Goal: Information Seeking & Learning: Learn about a topic

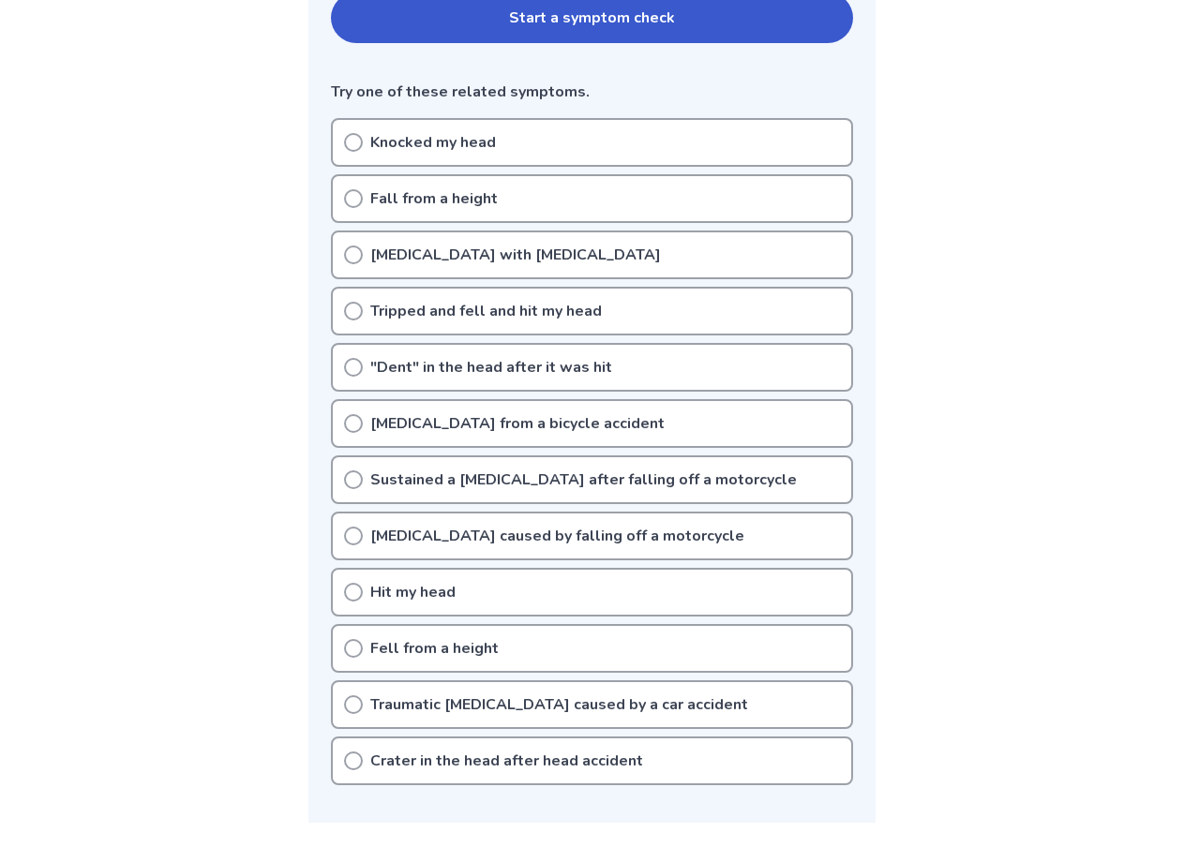
scroll to position [460, 0]
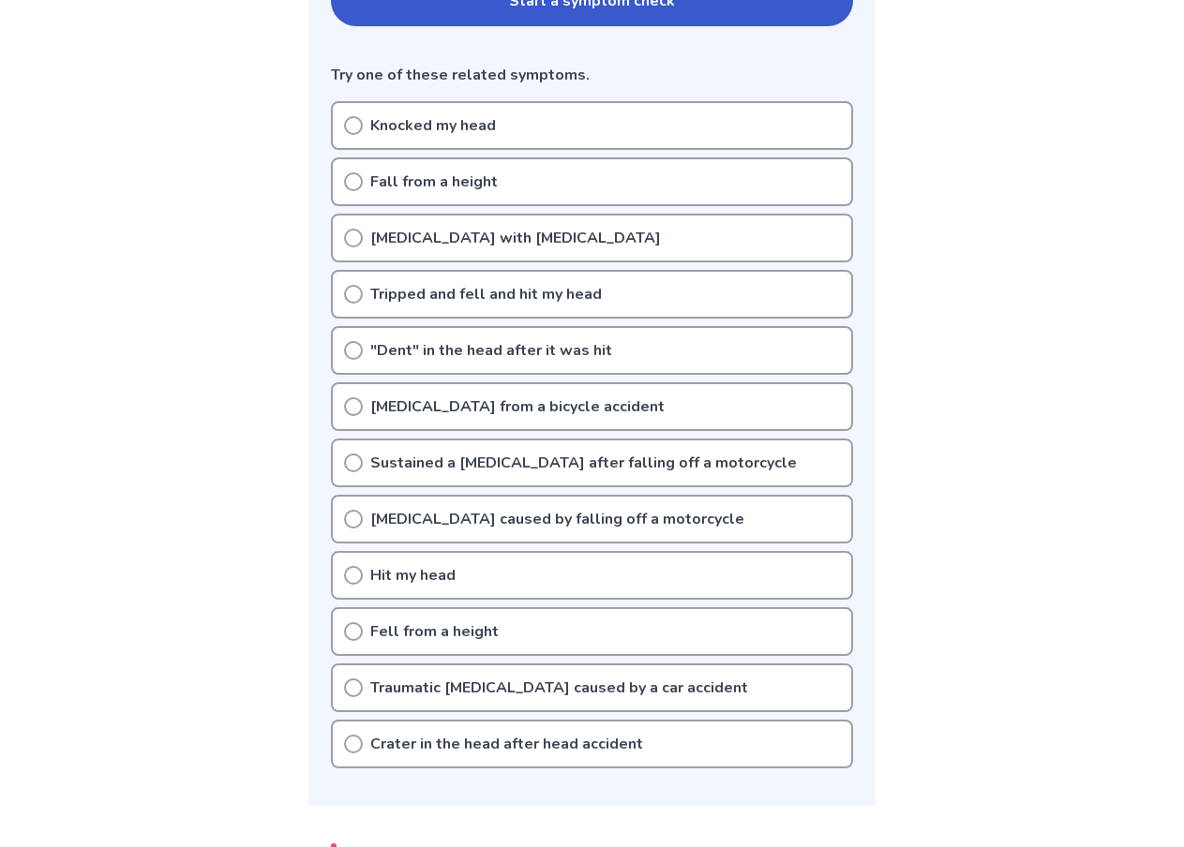
click at [605, 120] on div "Knocked my head" at bounding box center [592, 125] width 522 height 49
click at [488, 127] on p "Knocked my head" at bounding box center [433, 125] width 126 height 22
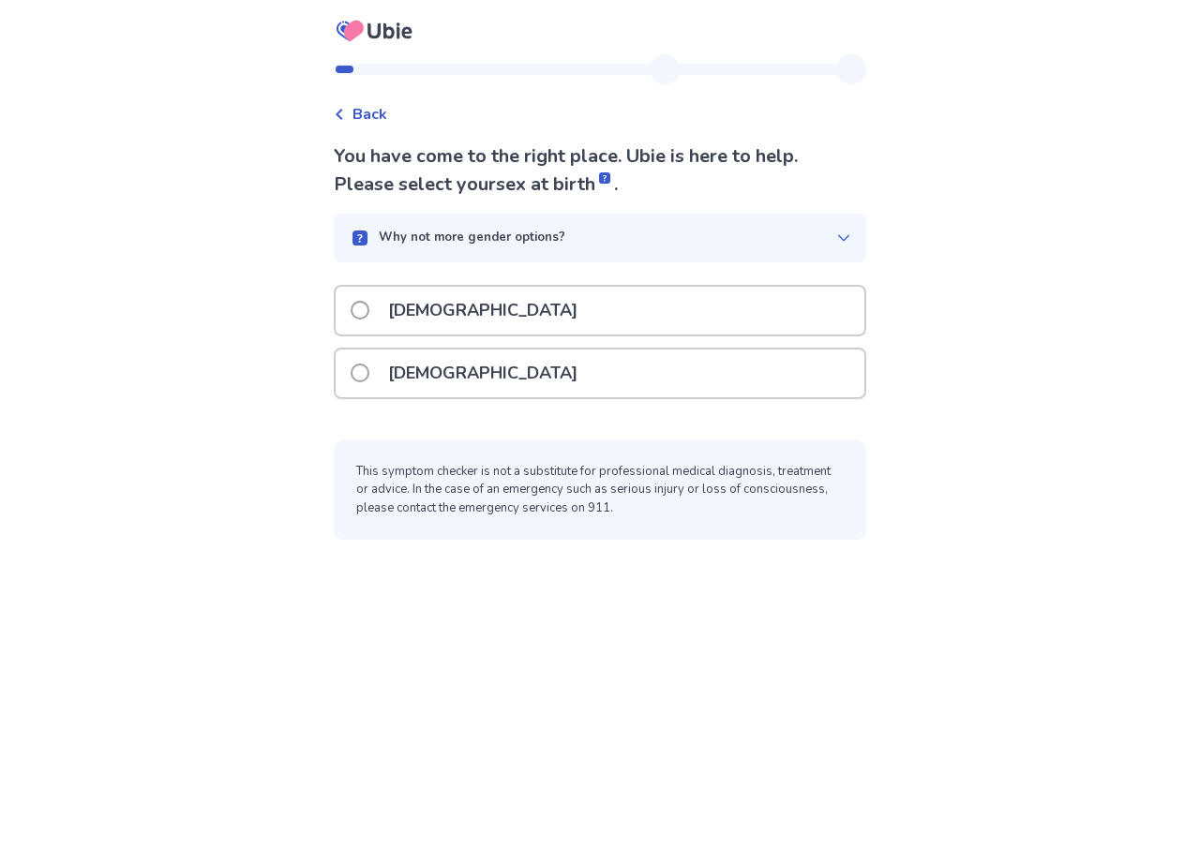
click at [530, 315] on div "[DEMOGRAPHIC_DATA]" at bounding box center [600, 311] width 529 height 48
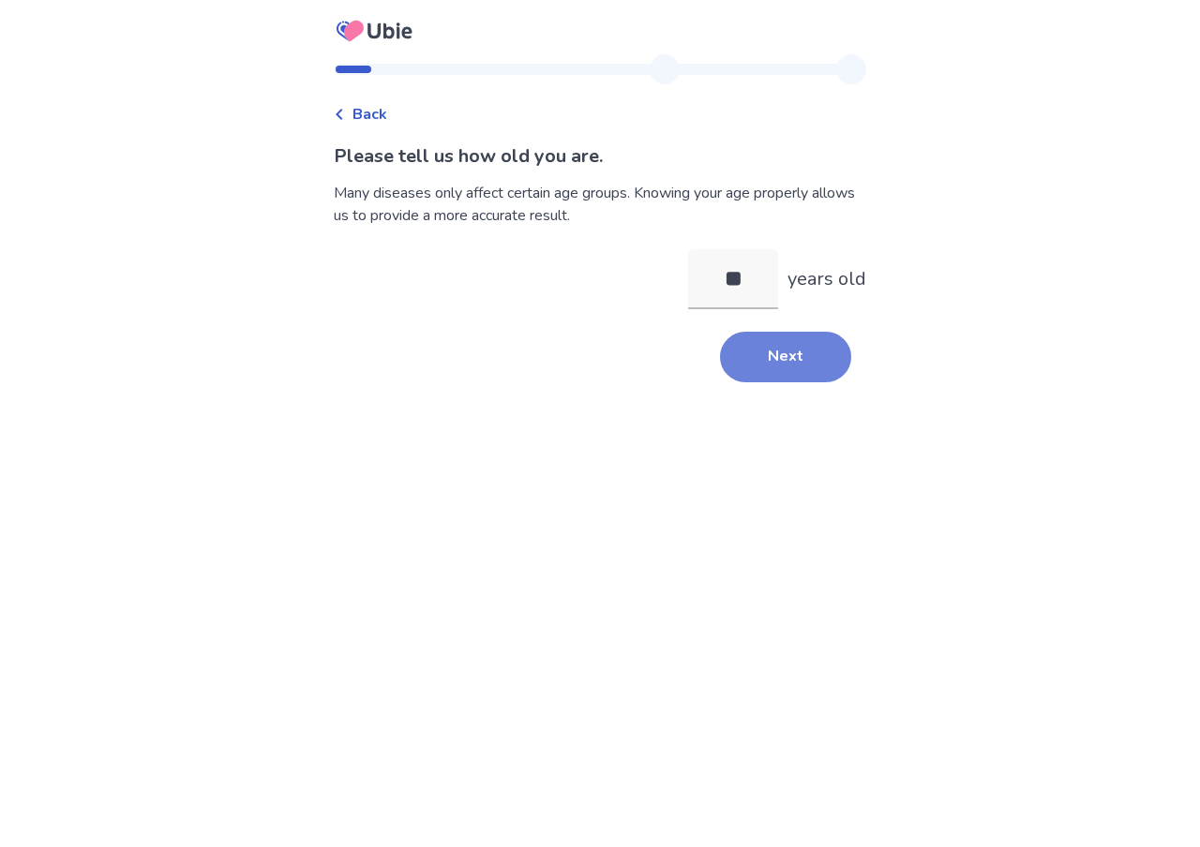
type input "**"
click at [793, 364] on button "Next" at bounding box center [785, 357] width 131 height 51
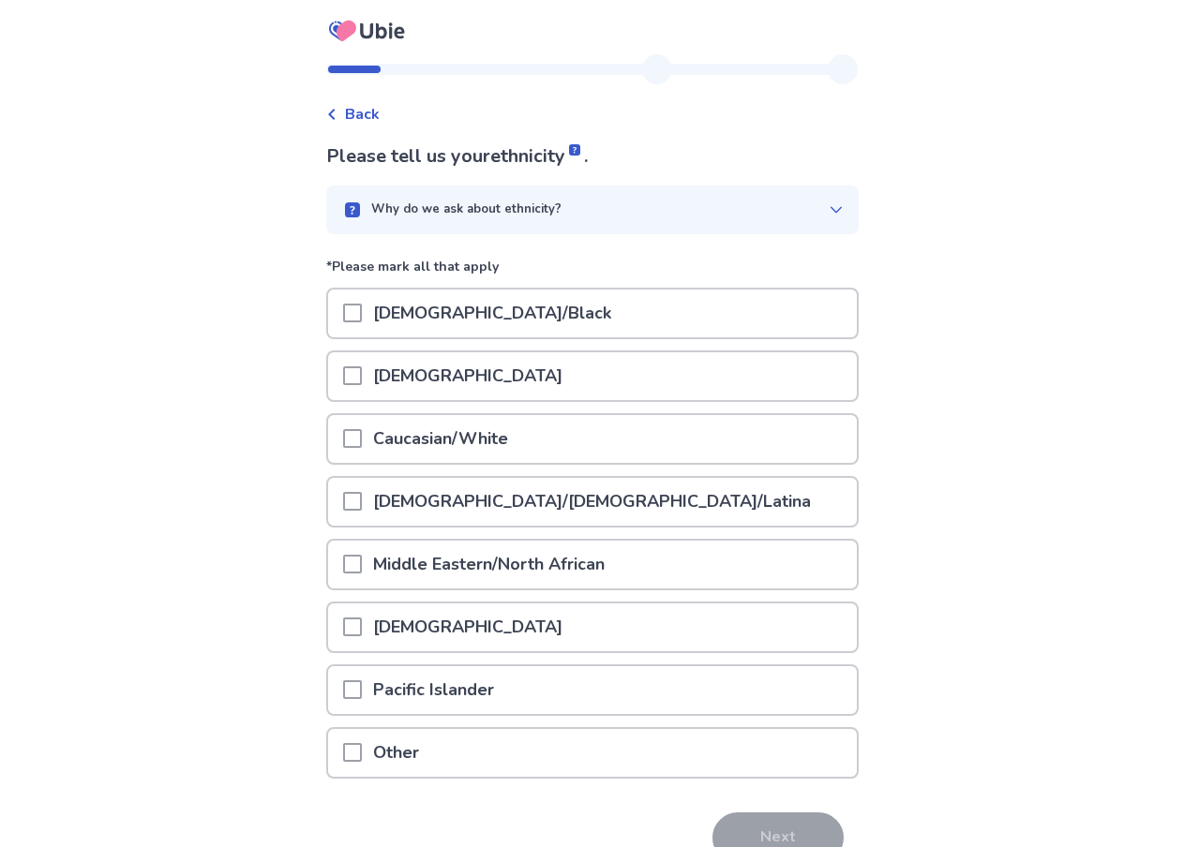
click at [348, 439] on span at bounding box center [352, 438] width 19 height 19
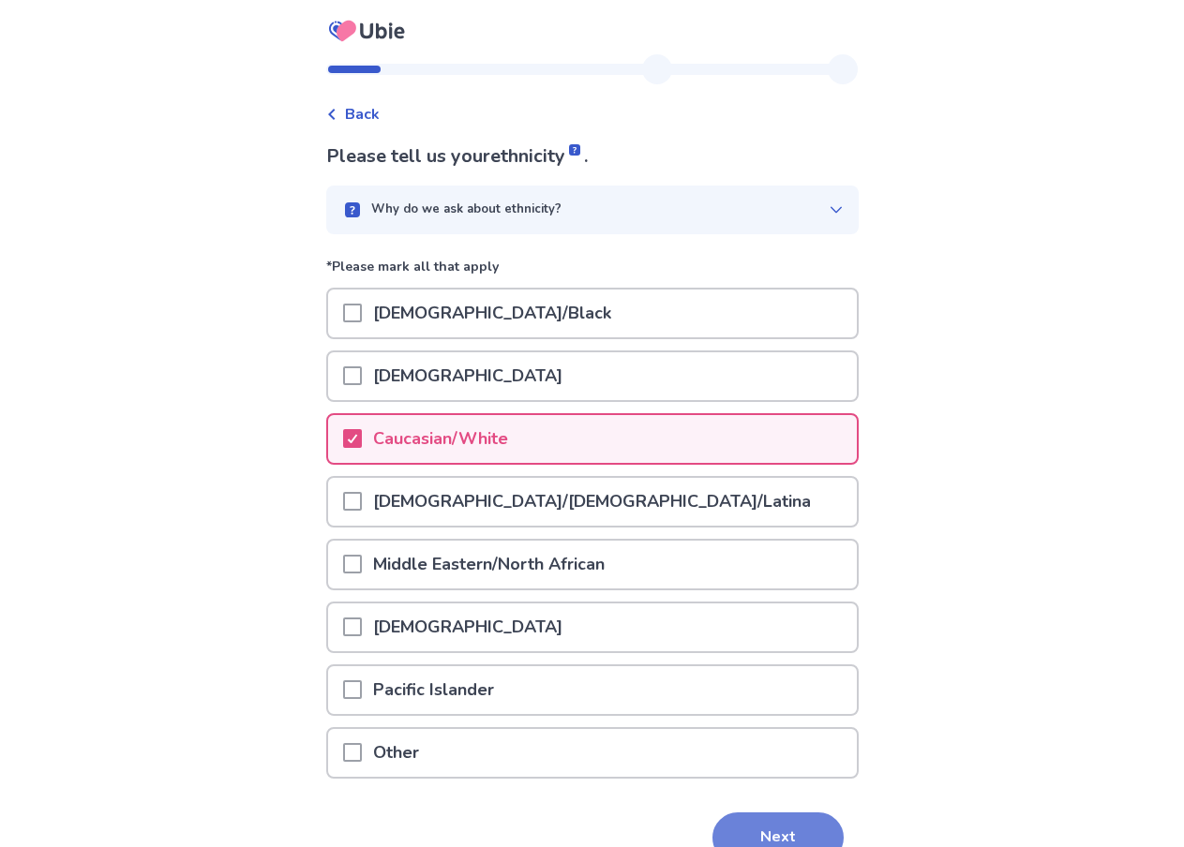
click at [758, 823] on button "Next" at bounding box center [777, 838] width 131 height 51
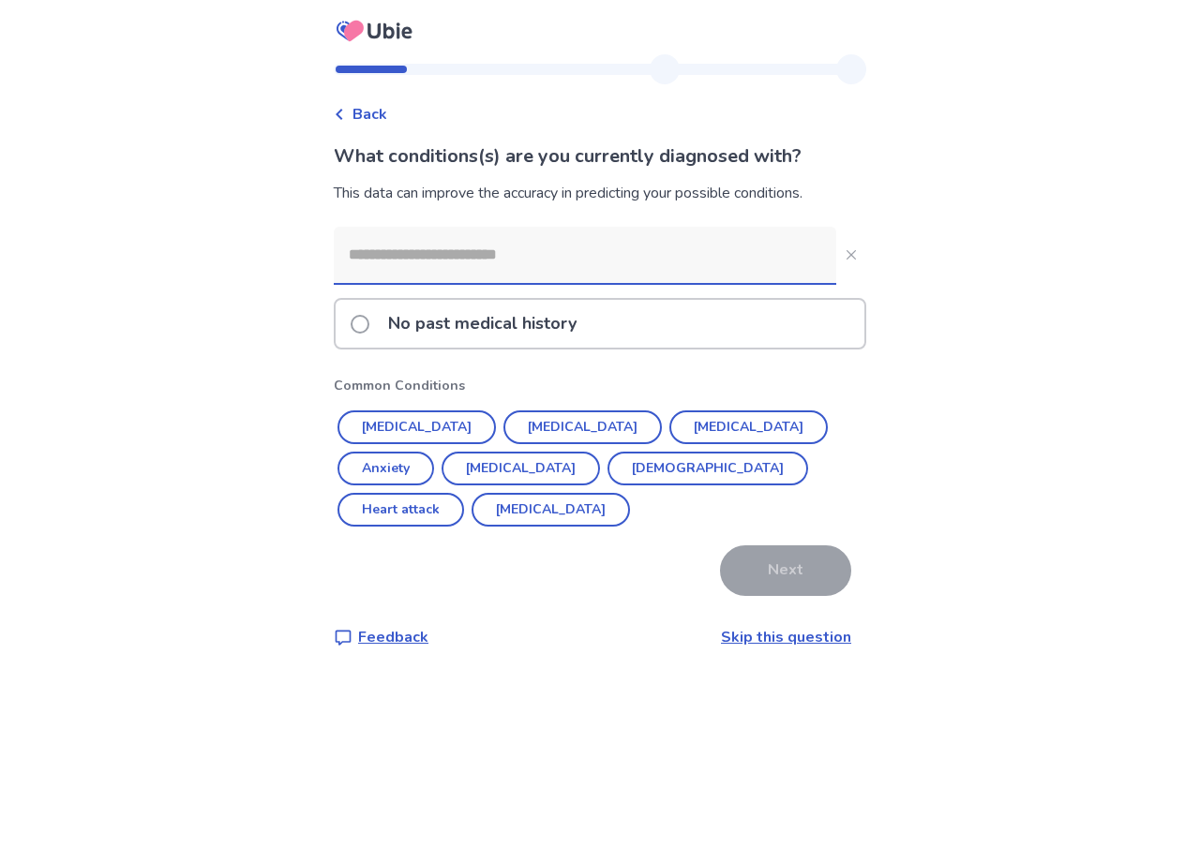
click at [493, 267] on input at bounding box center [585, 255] width 502 height 56
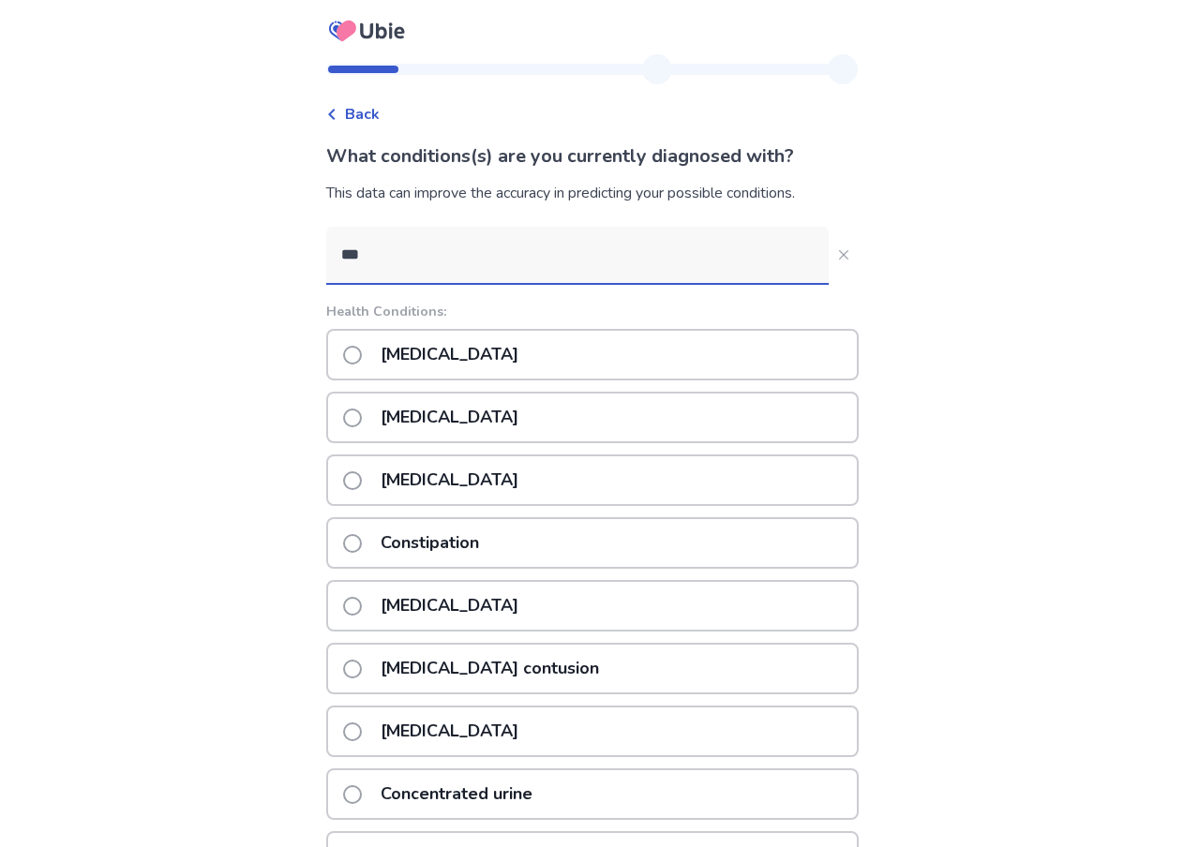
type input "***"
click at [524, 356] on div "[MEDICAL_DATA]" at bounding box center [592, 355] width 532 height 52
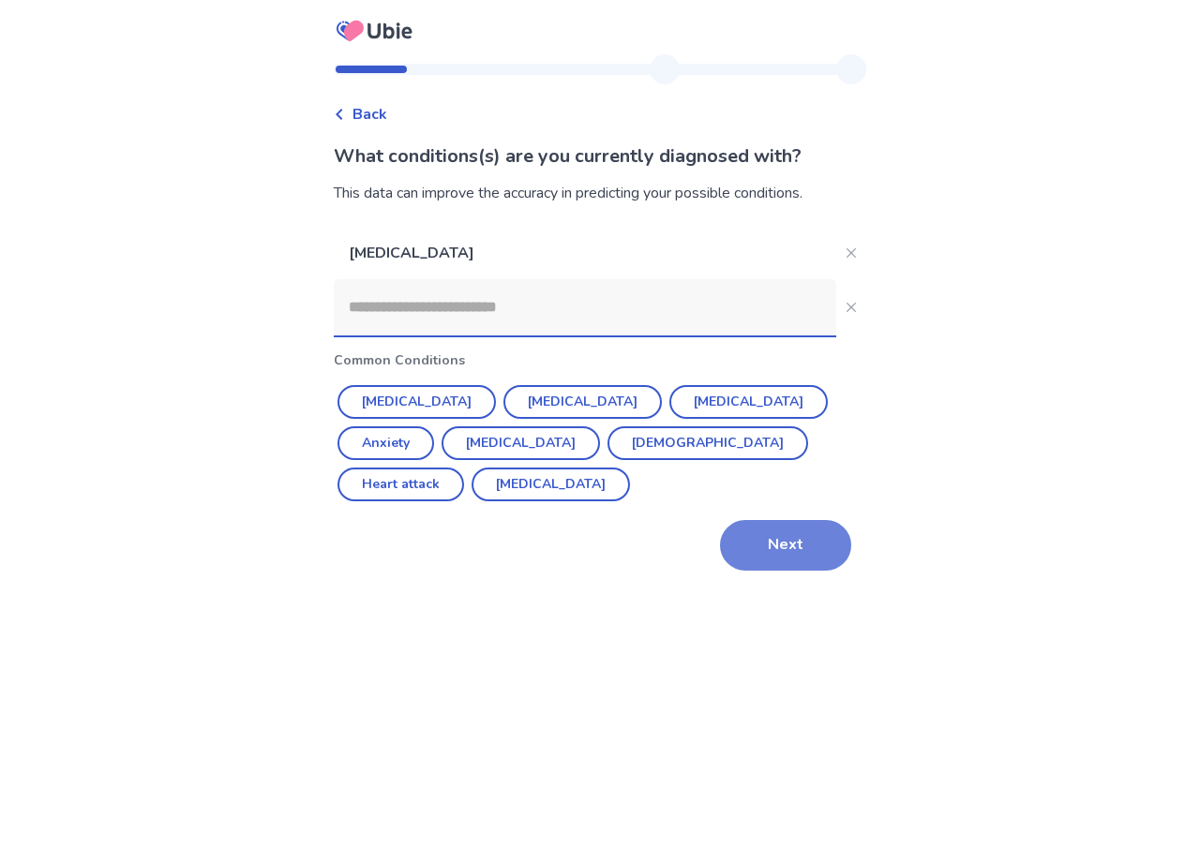
click at [799, 520] on button "Next" at bounding box center [785, 545] width 131 height 51
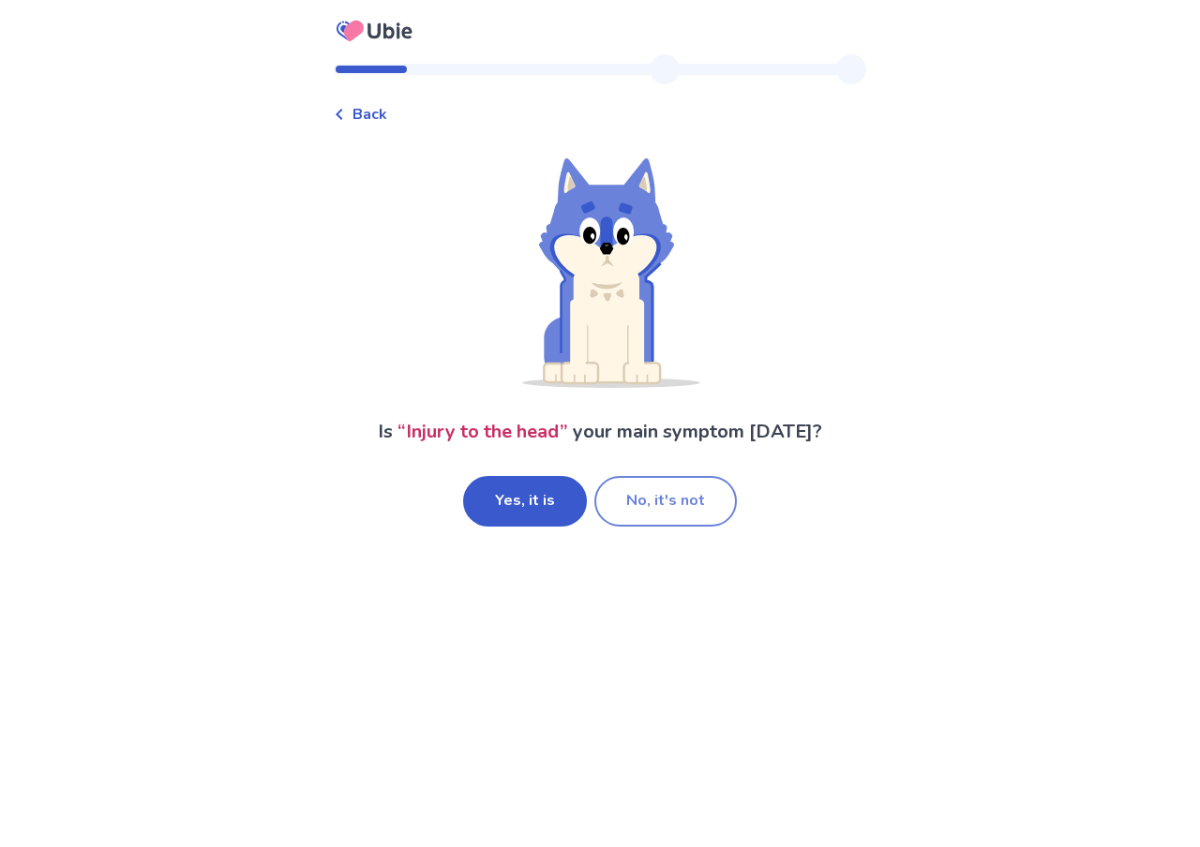
click at [652, 496] on button "No, it's not" at bounding box center [665, 501] width 142 height 51
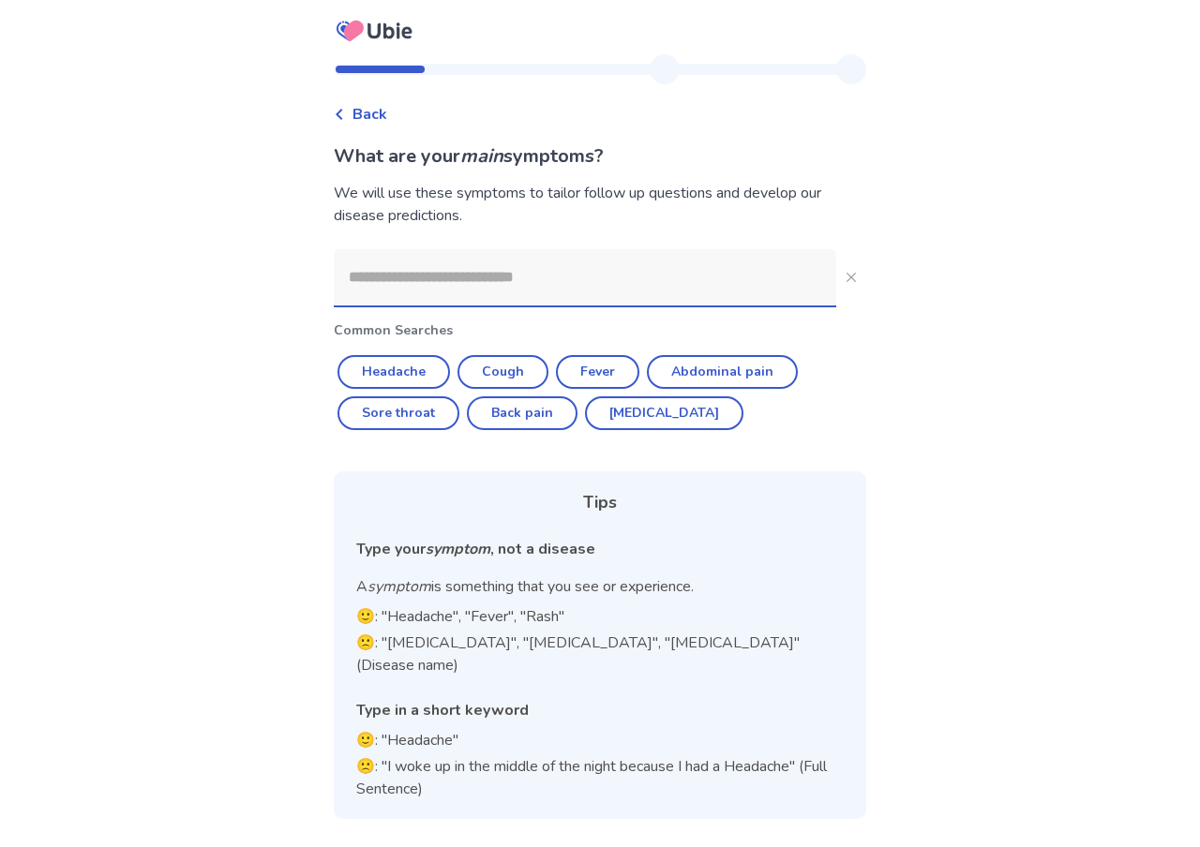
click at [414, 290] on input at bounding box center [585, 277] width 502 height 56
type input "*"
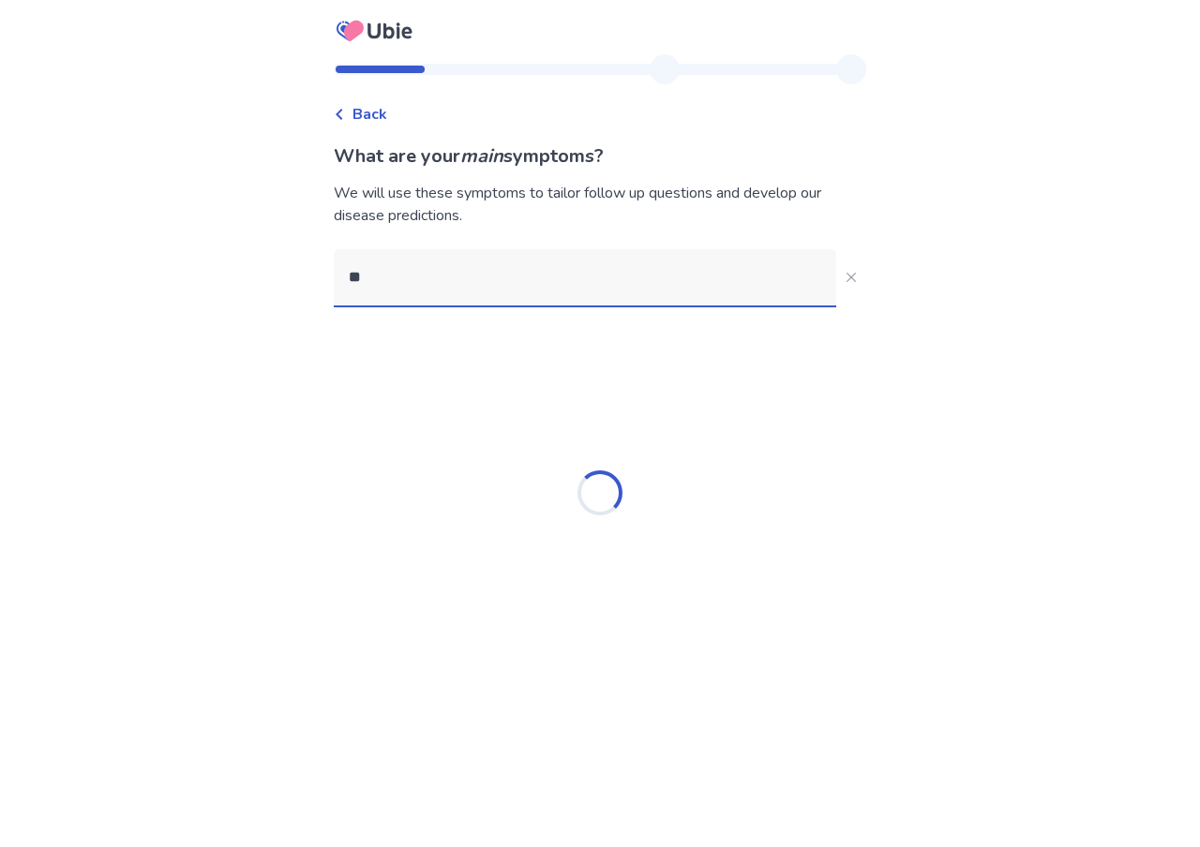
type input "*"
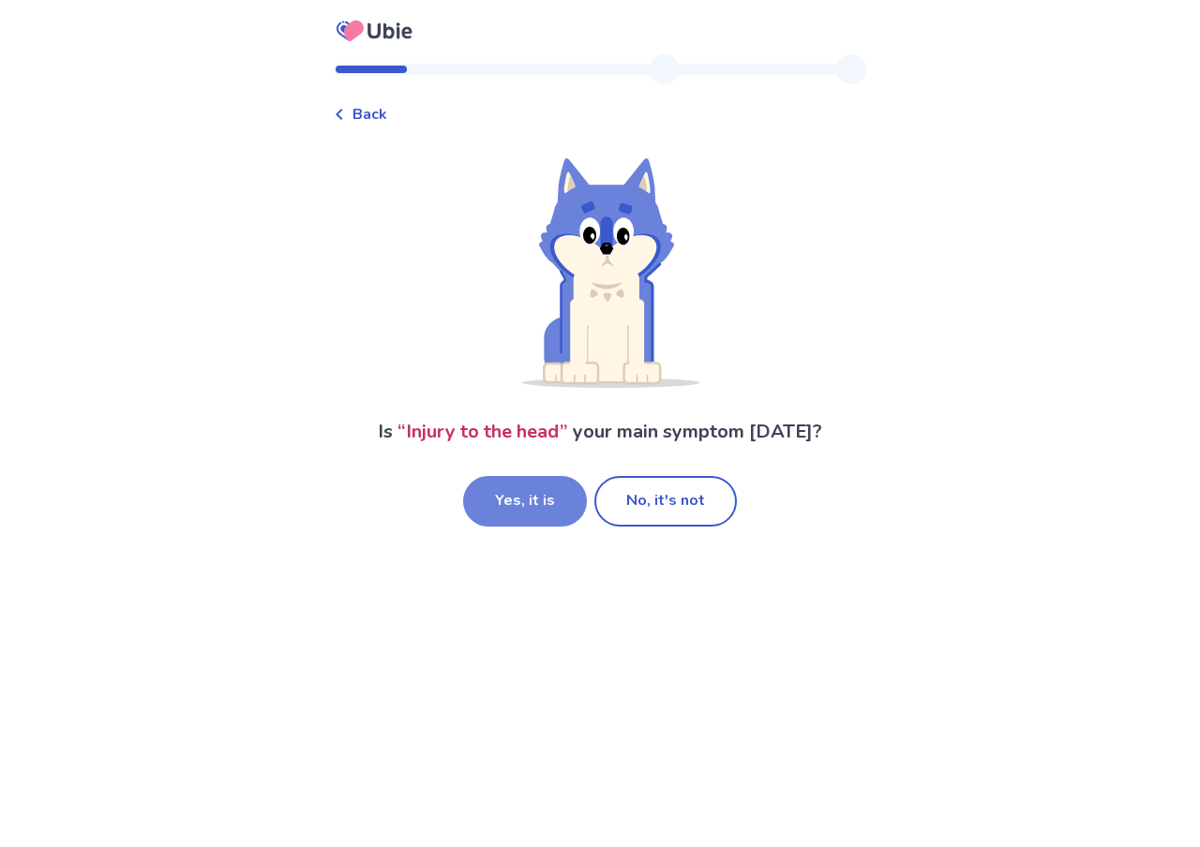
click at [544, 500] on button "Yes, it is" at bounding box center [525, 501] width 124 height 51
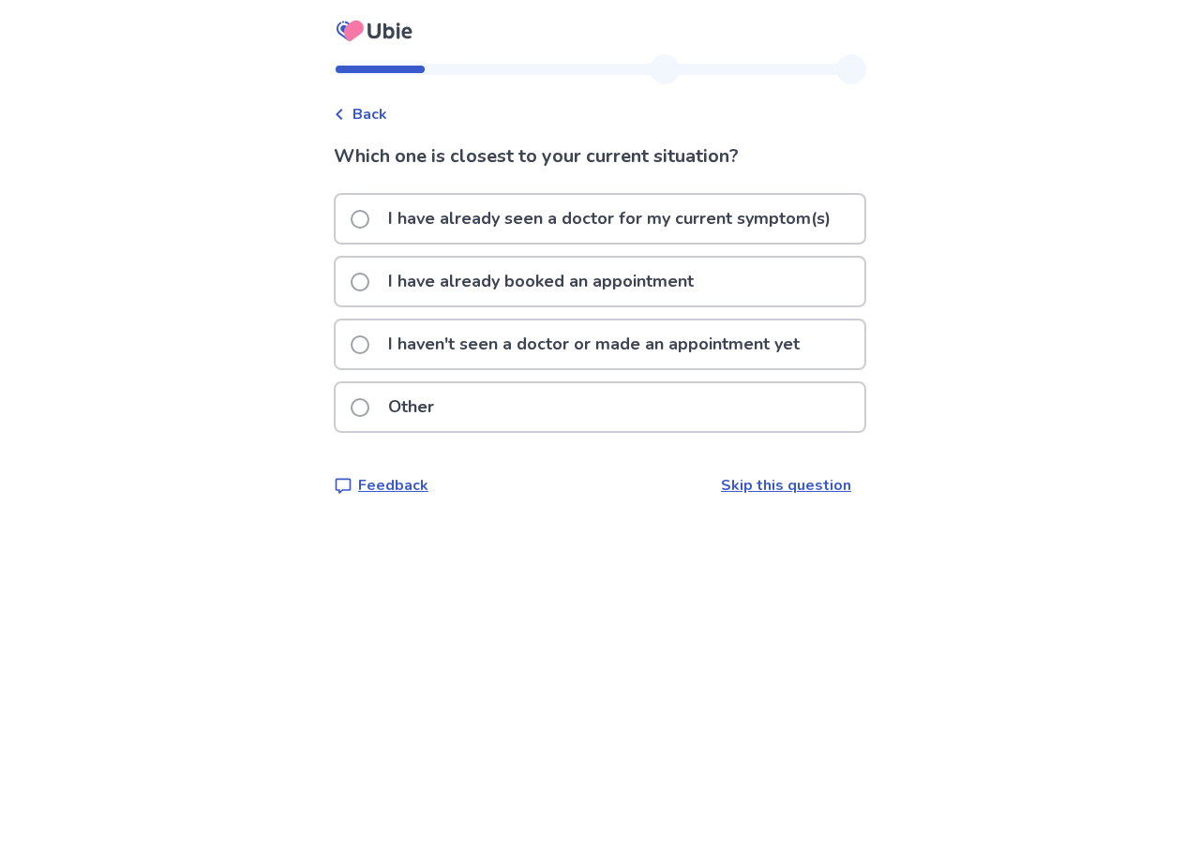
click at [485, 358] on p "I haven't seen a doctor or made an appointment yet" at bounding box center [594, 345] width 434 height 48
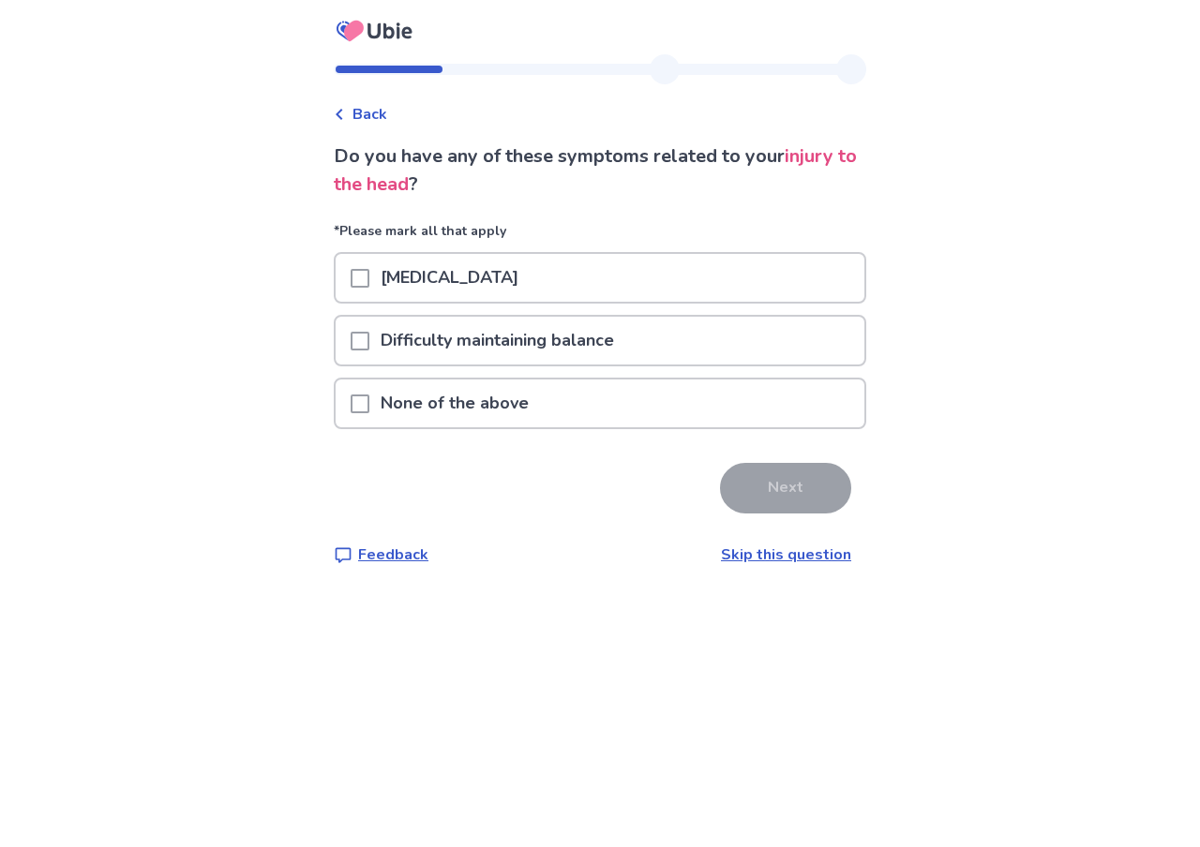
click at [622, 415] on div "None of the above" at bounding box center [600, 404] width 529 height 48
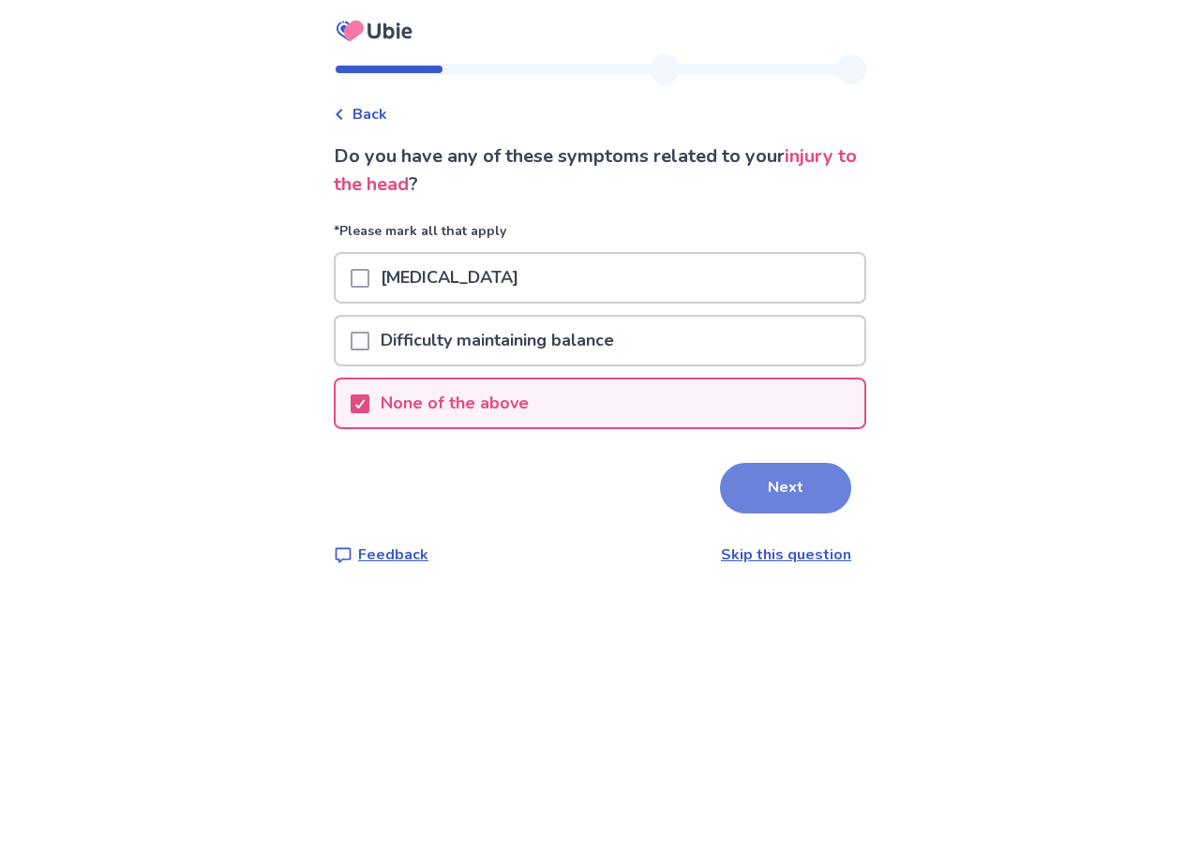
click at [812, 481] on button "Next" at bounding box center [785, 488] width 131 height 51
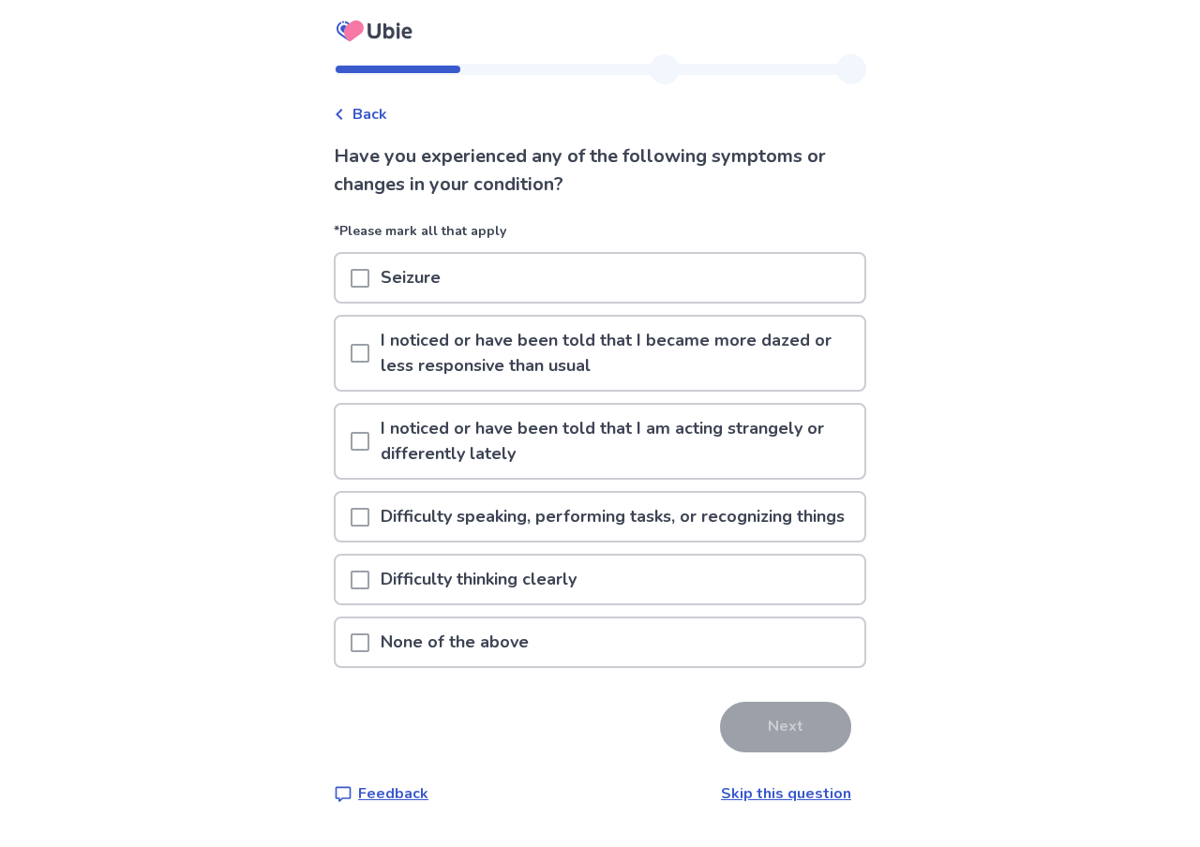
click at [519, 644] on p "None of the above" at bounding box center [454, 643] width 171 height 48
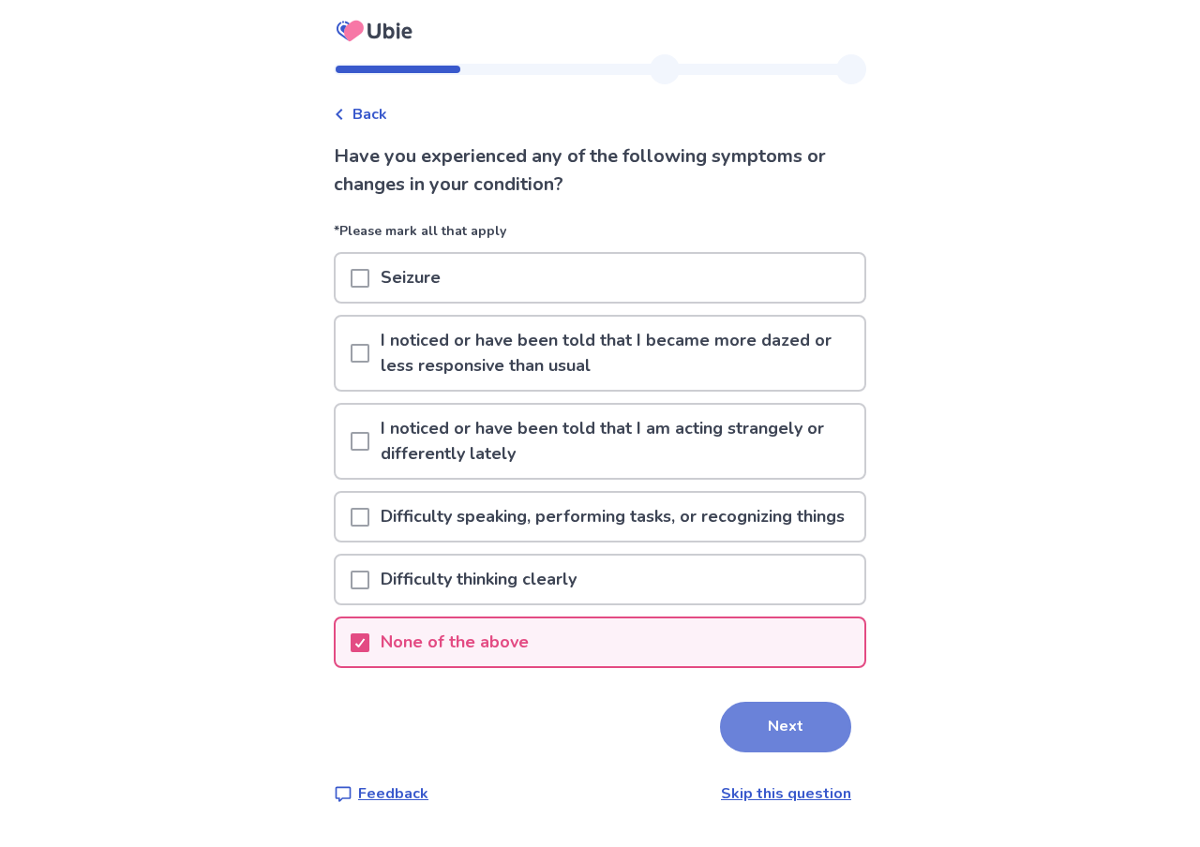
click at [763, 710] on button "Next" at bounding box center [785, 727] width 131 height 51
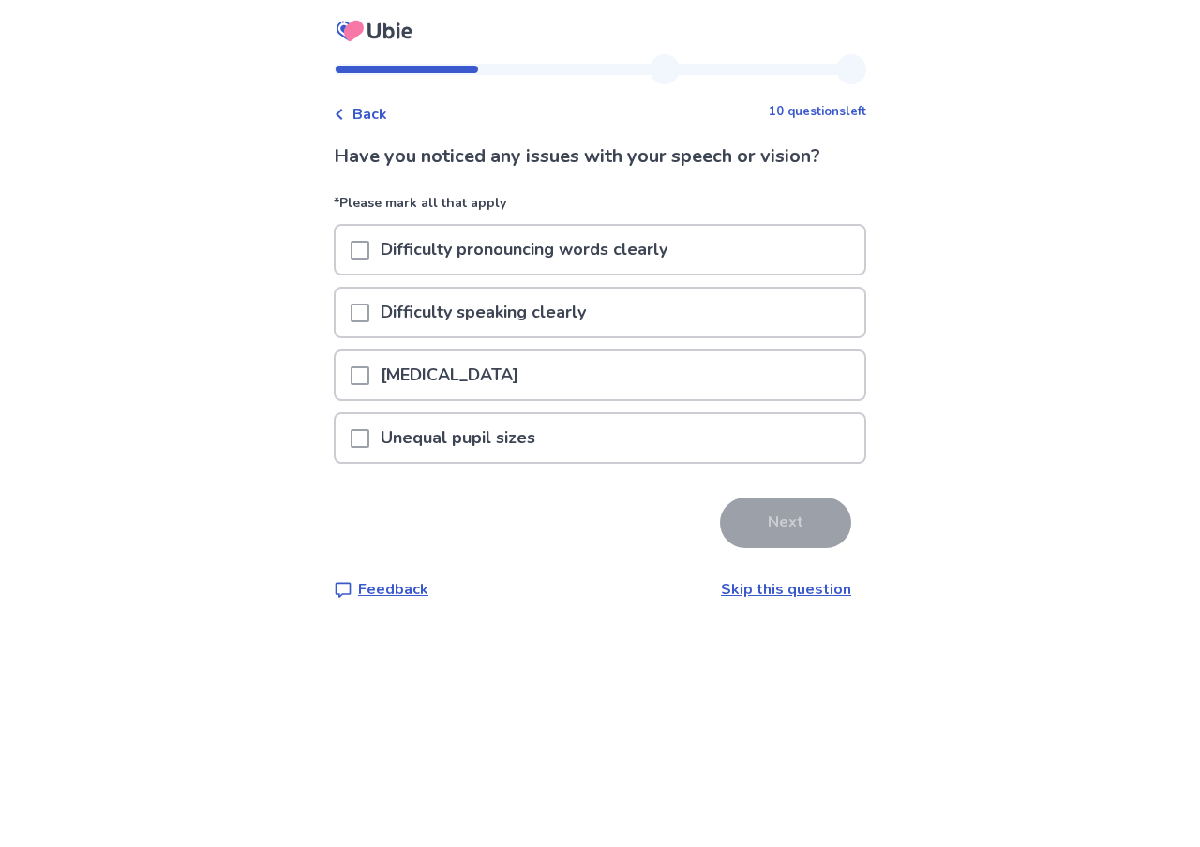
click at [761, 590] on link "Skip this question" at bounding box center [786, 589] width 130 height 21
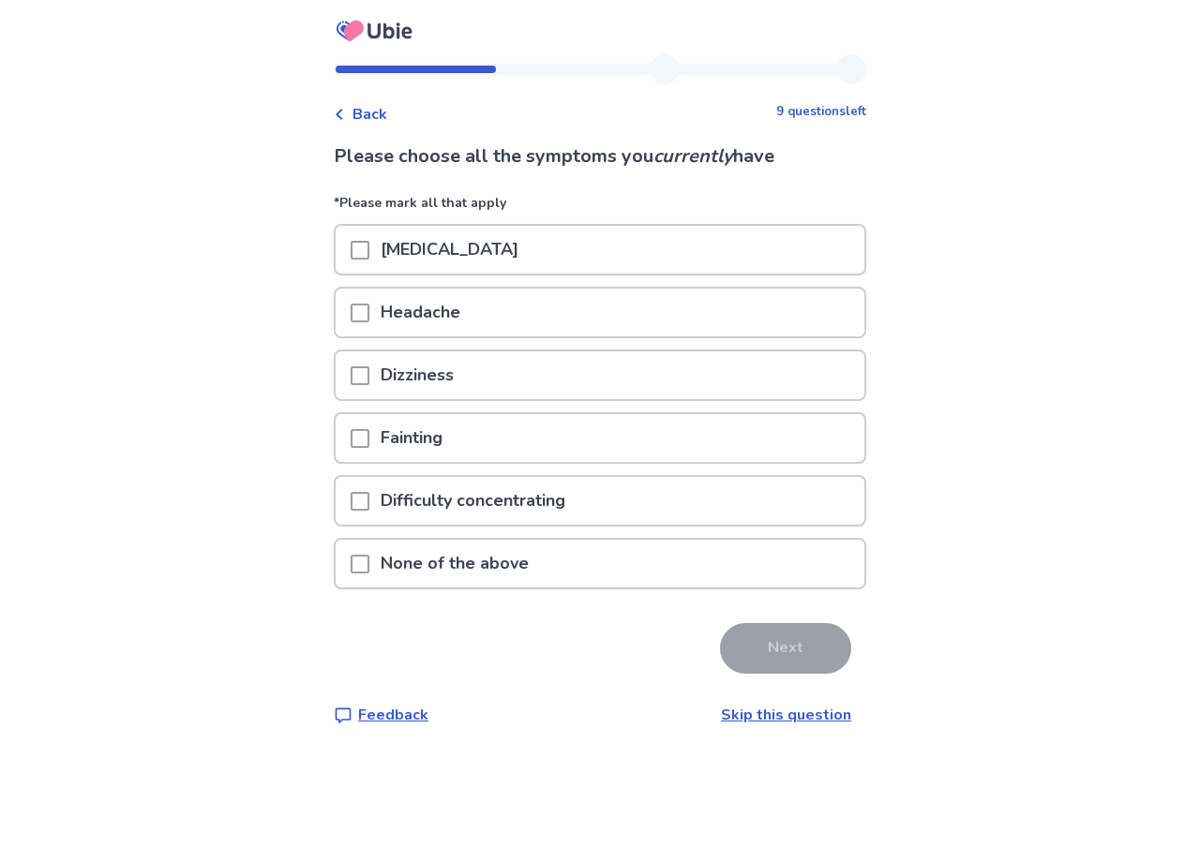
click at [504, 569] on p "None of the above" at bounding box center [454, 564] width 171 height 48
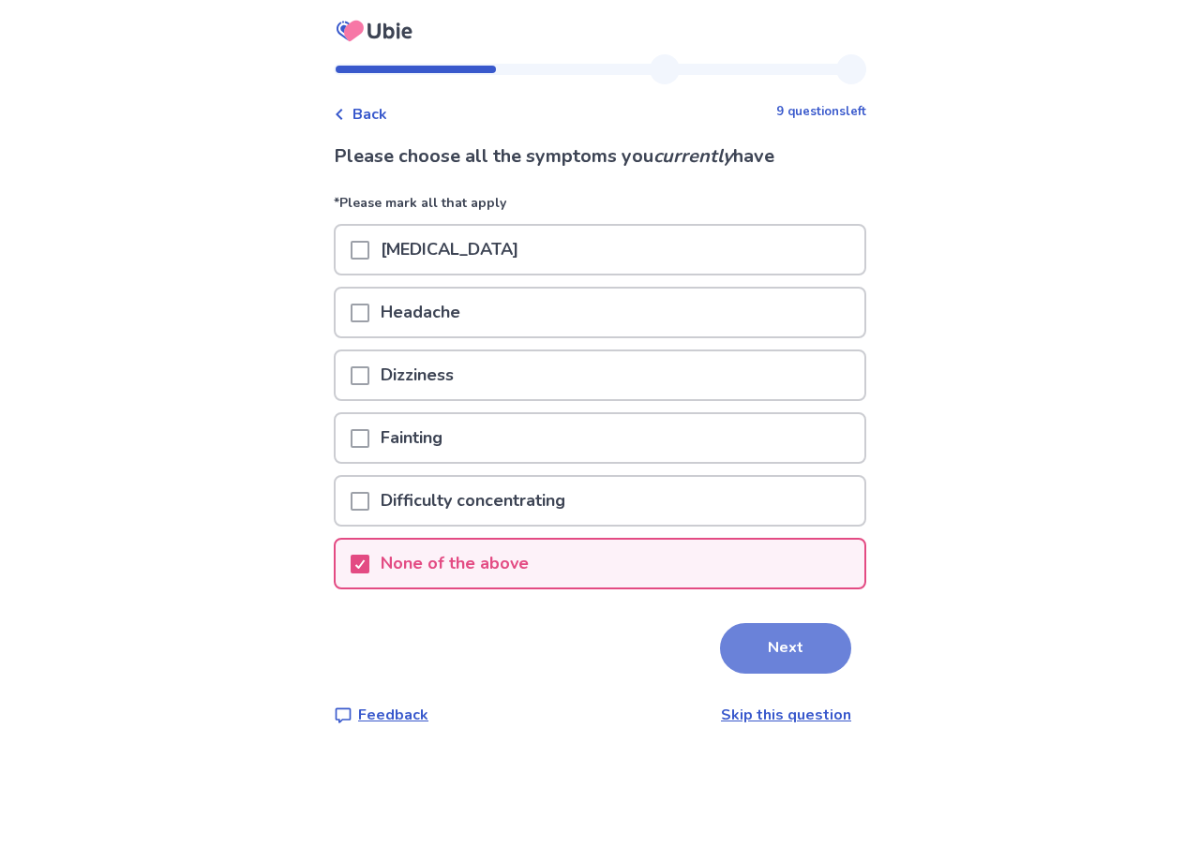
click at [763, 650] on button "Next" at bounding box center [785, 648] width 131 height 51
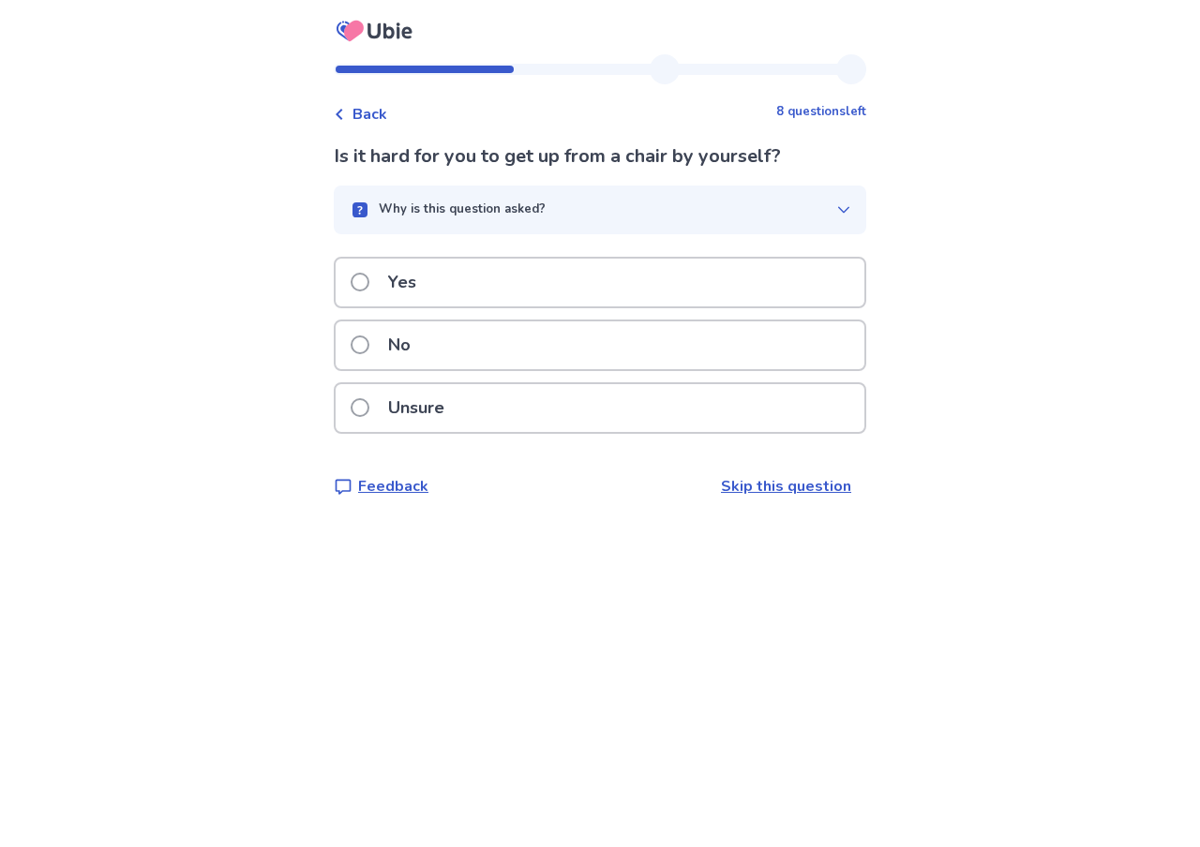
click at [520, 359] on div "No" at bounding box center [600, 345] width 529 height 48
click at [512, 344] on div "No" at bounding box center [600, 345] width 529 height 48
click at [513, 344] on div "No" at bounding box center [600, 345] width 529 height 48
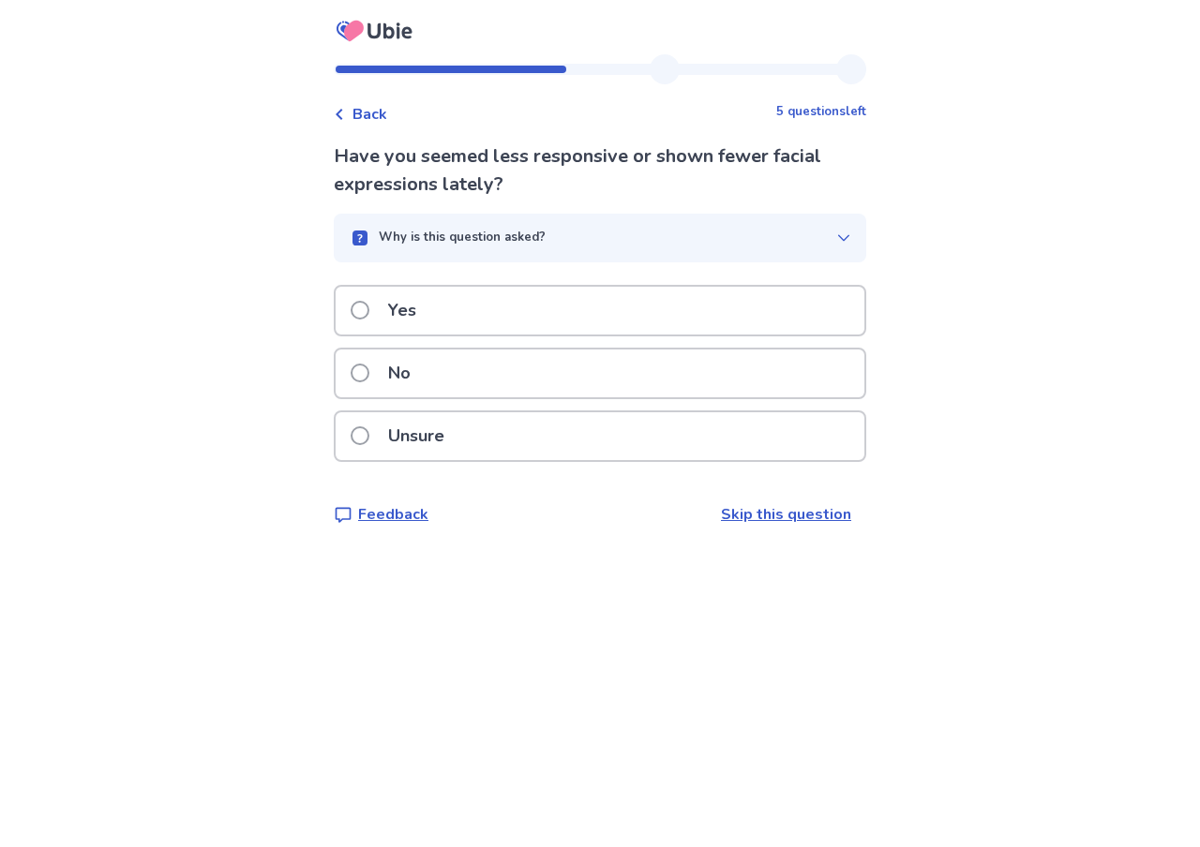
click at [506, 373] on div "No" at bounding box center [600, 374] width 529 height 48
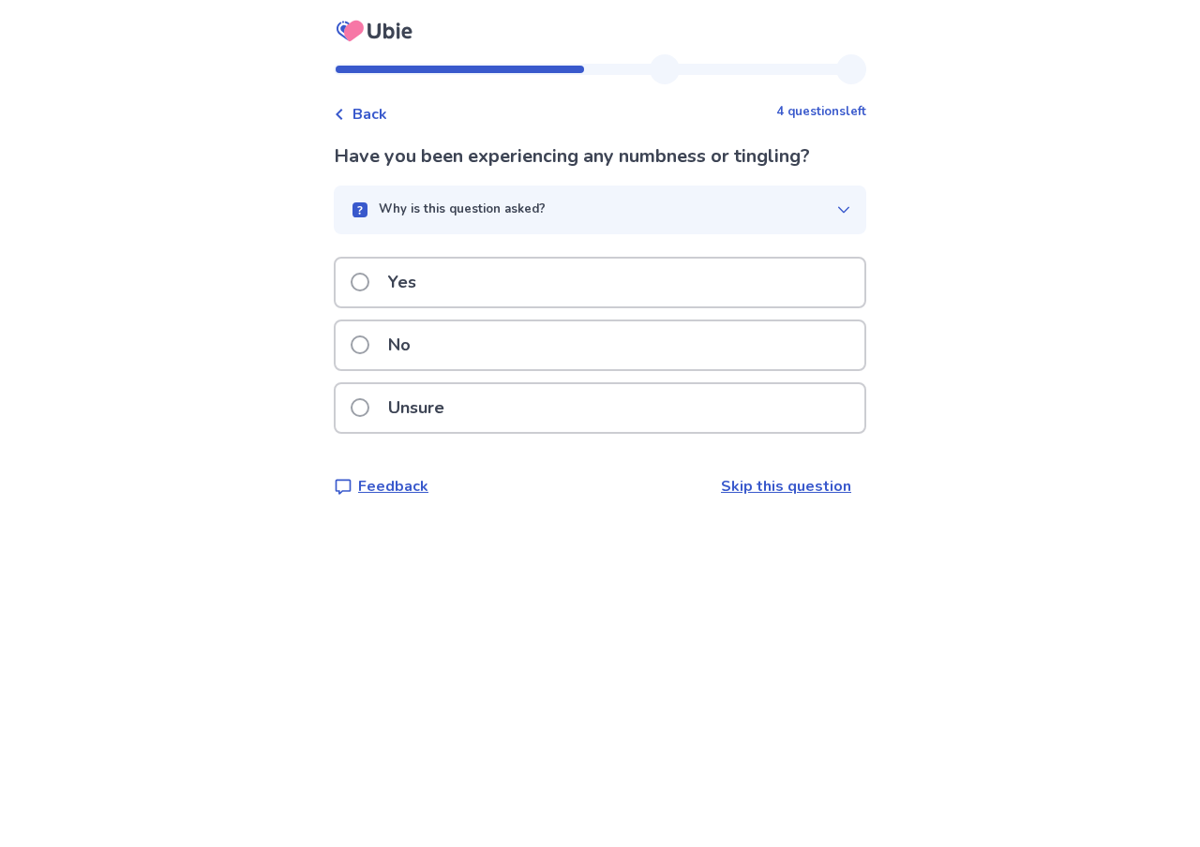
click at [515, 355] on div "No" at bounding box center [600, 345] width 529 height 48
click at [501, 347] on div "No" at bounding box center [600, 345] width 529 height 48
drag, startPoint x: 501, startPoint y: 359, endPoint x: 510, endPoint y: 491, distance: 132.4
click at [510, 492] on div "Have you been tripping or falling more often? Why is this question asked? Our A…" at bounding box center [600, 319] width 532 height 355
click at [510, 490] on div "Feedback Skip this question" at bounding box center [592, 486] width 517 height 22
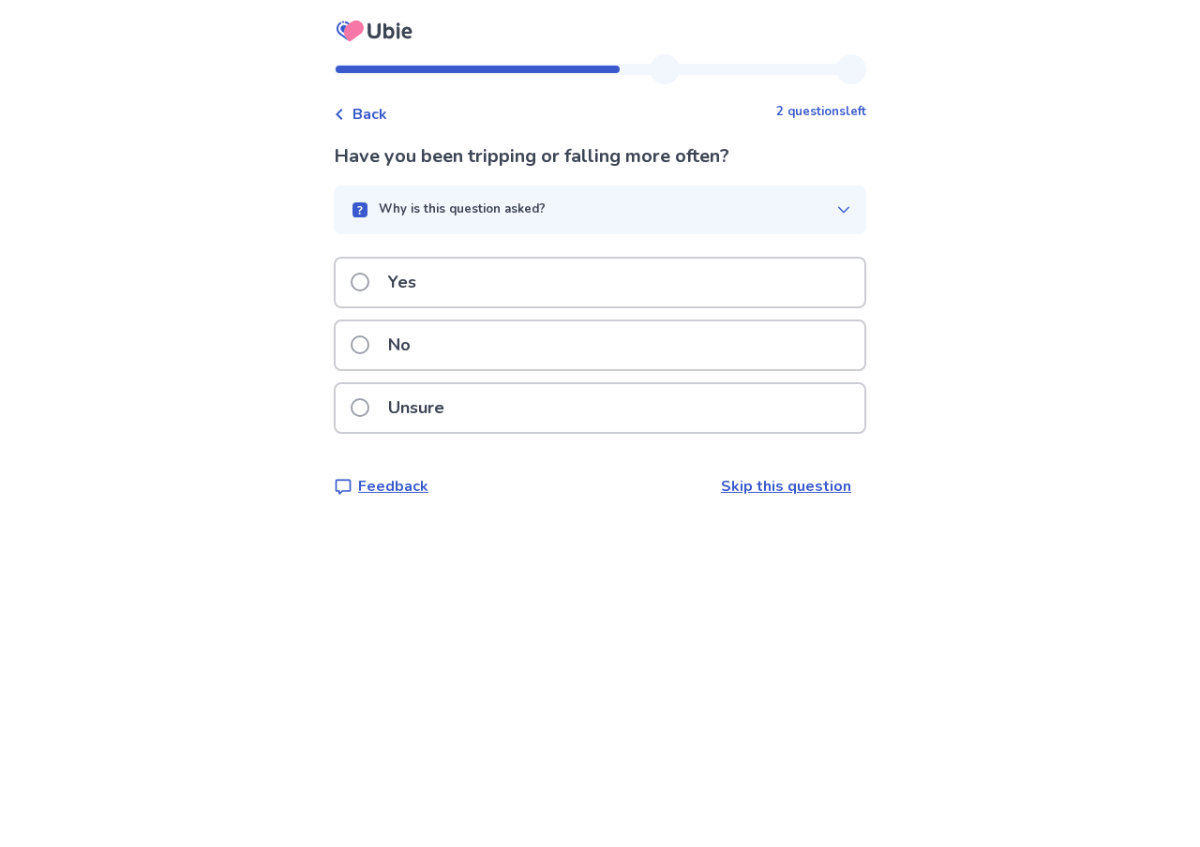
click at [505, 347] on div "No" at bounding box center [600, 345] width 529 height 48
click at [489, 281] on div "Yes" at bounding box center [600, 283] width 529 height 48
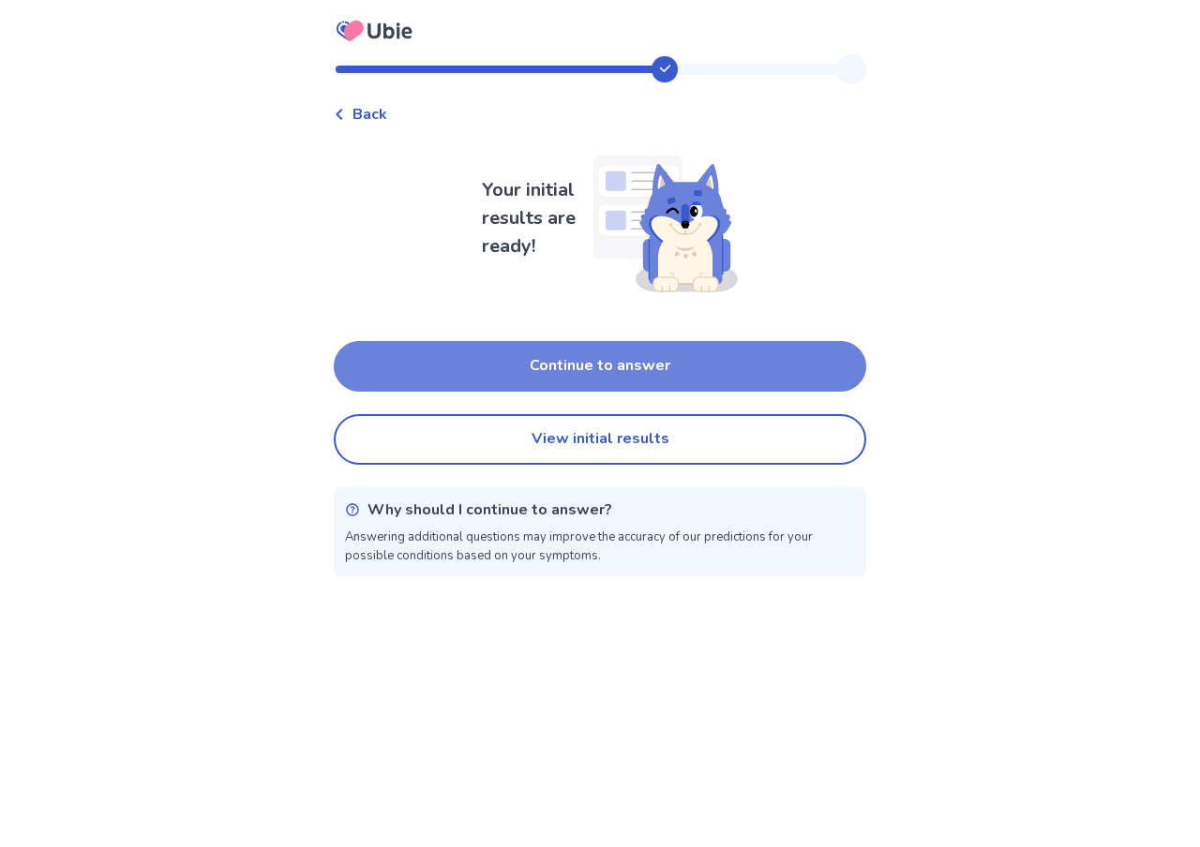
click at [609, 377] on button "Continue to answer" at bounding box center [600, 366] width 532 height 51
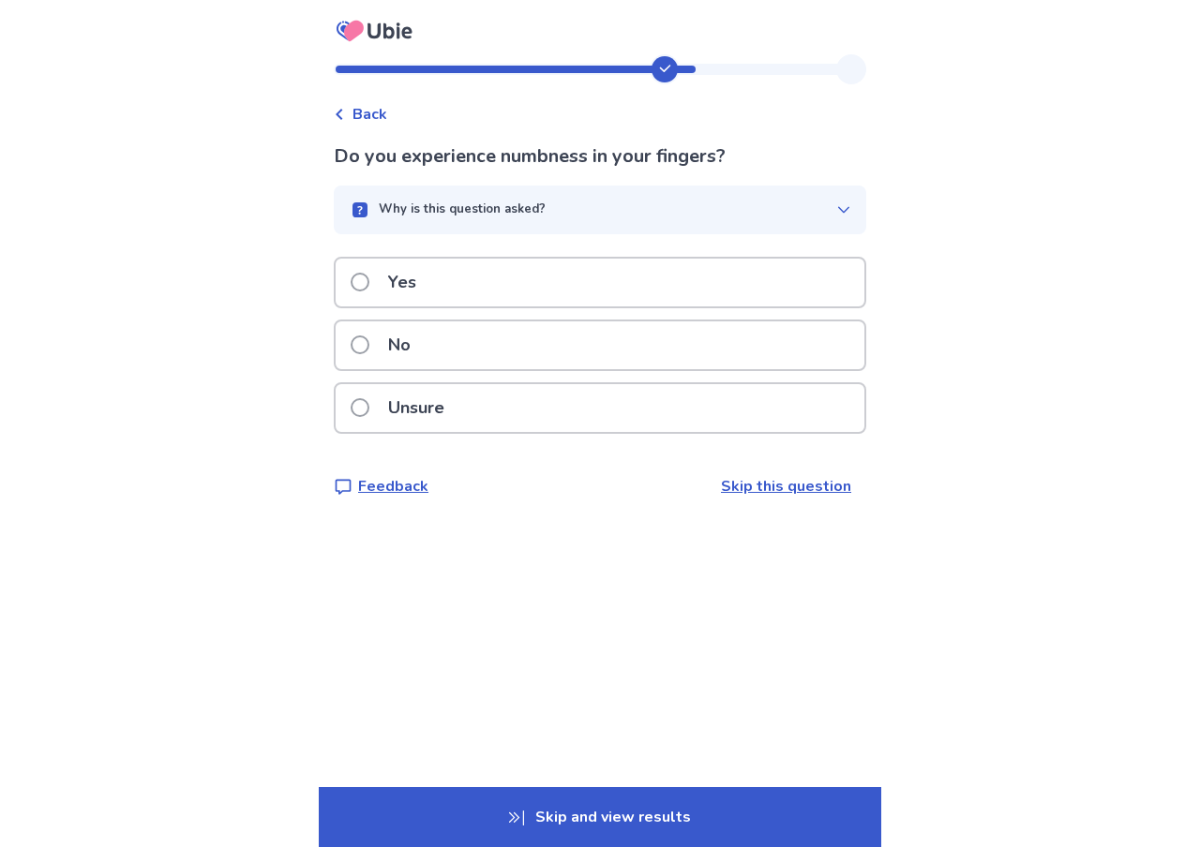
click at [552, 362] on div "No" at bounding box center [600, 345] width 529 height 48
click at [556, 345] on div "No" at bounding box center [600, 345] width 529 height 48
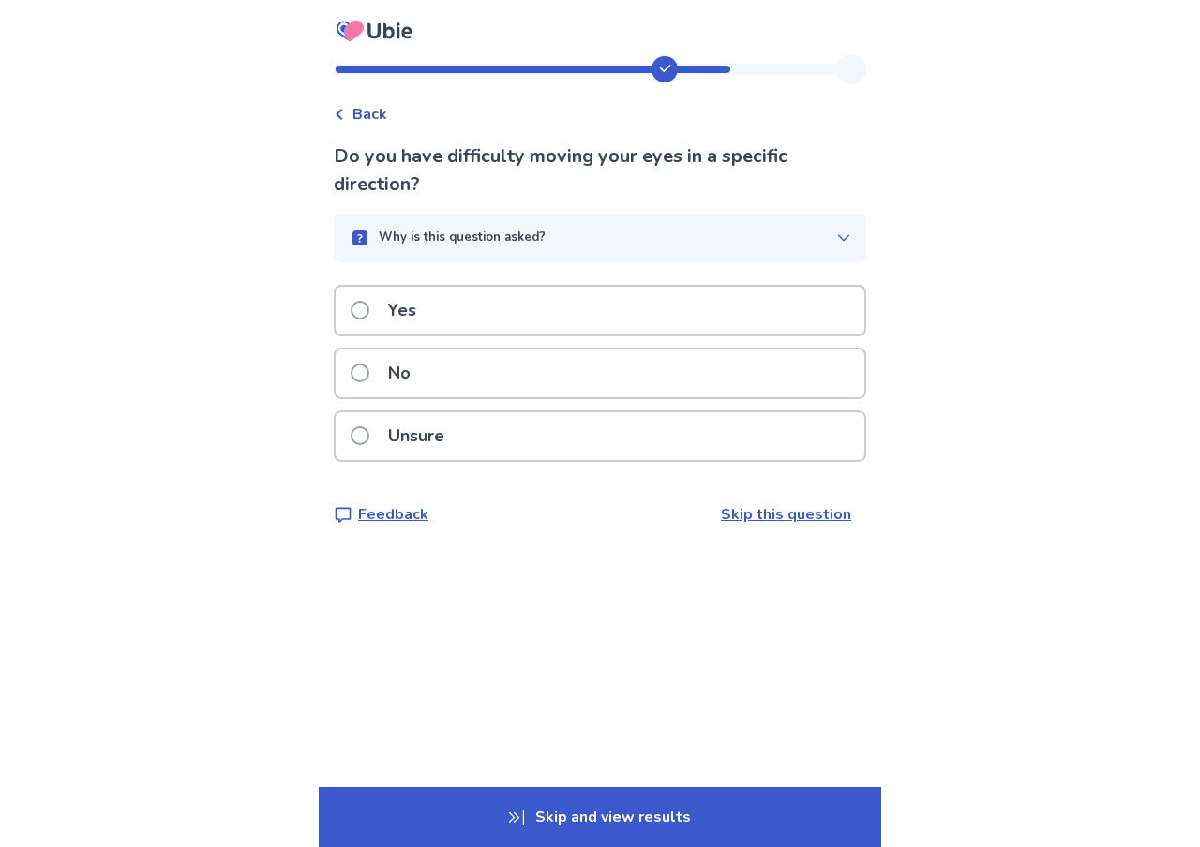
click at [547, 381] on div "No" at bounding box center [600, 374] width 529 height 48
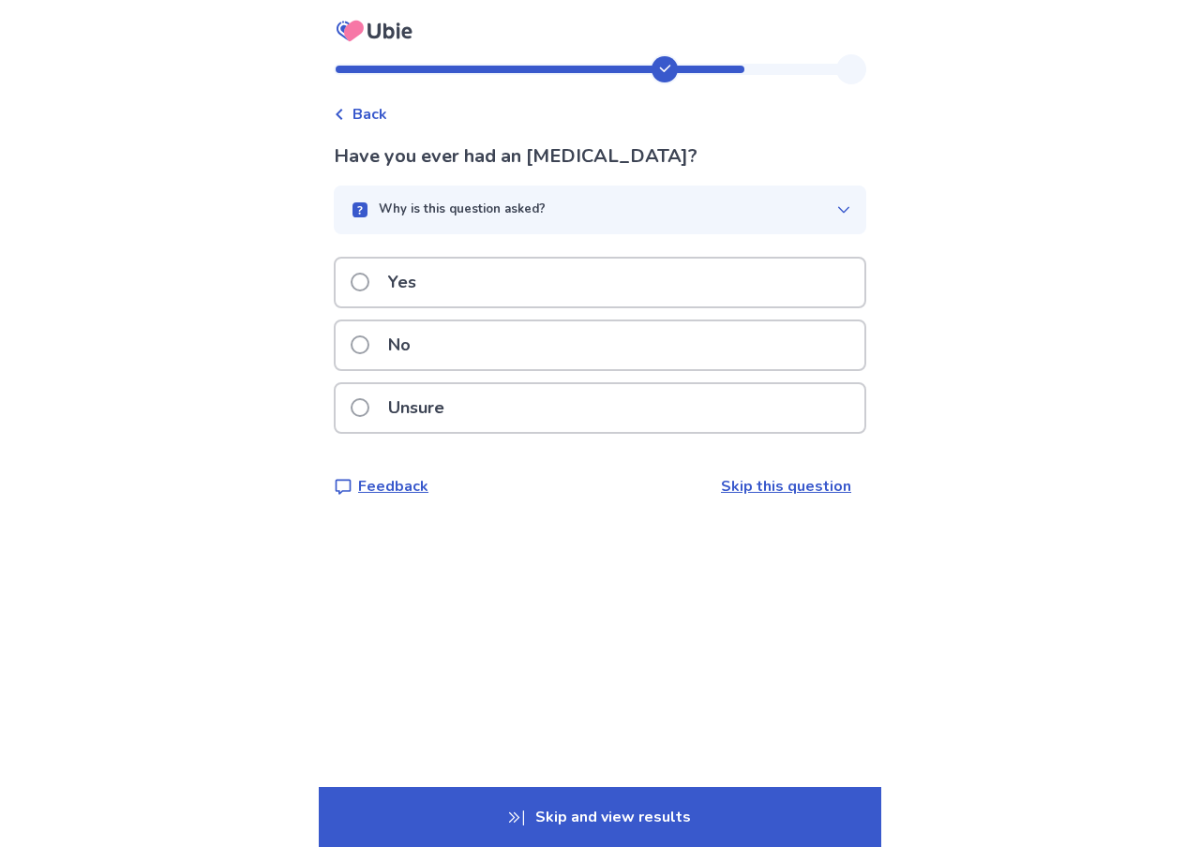
click at [549, 344] on div "No" at bounding box center [600, 345] width 529 height 48
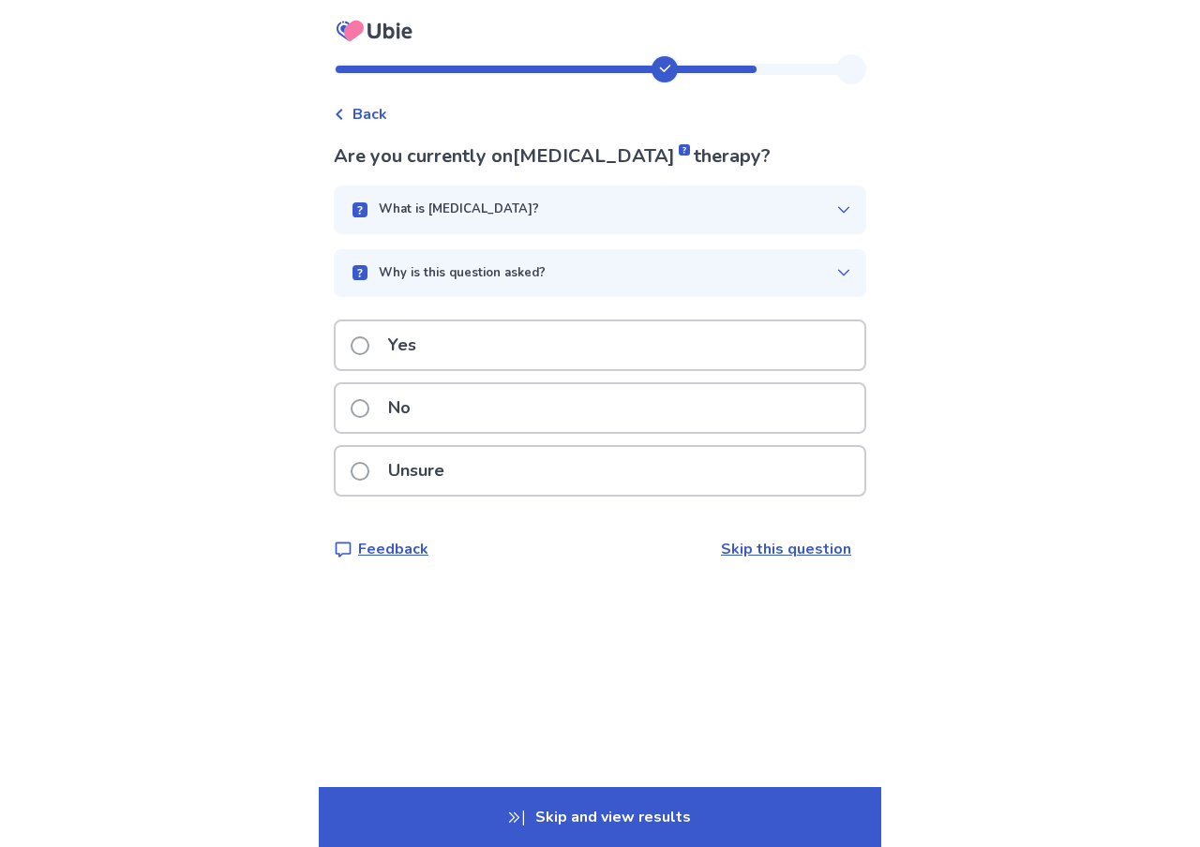
click at [549, 410] on div "No" at bounding box center [600, 408] width 529 height 48
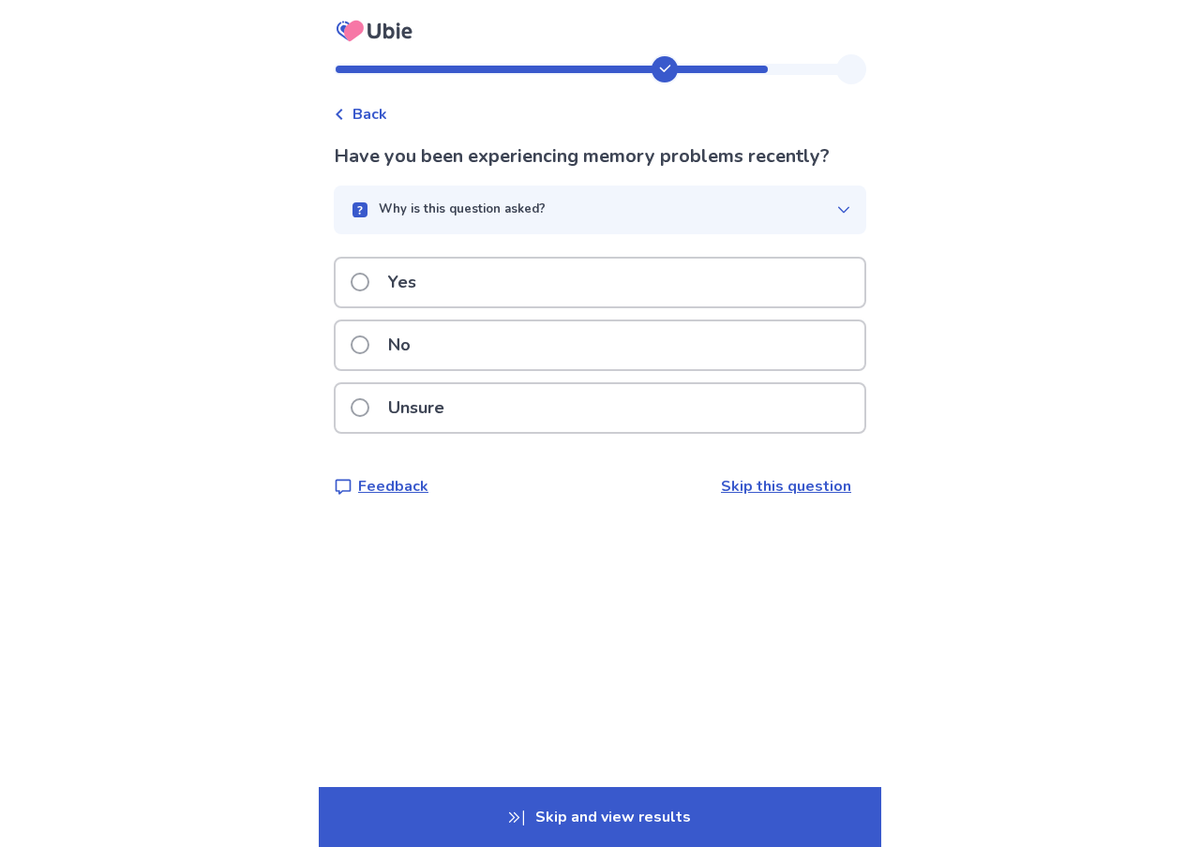
click at [545, 355] on div "No" at bounding box center [600, 345] width 529 height 48
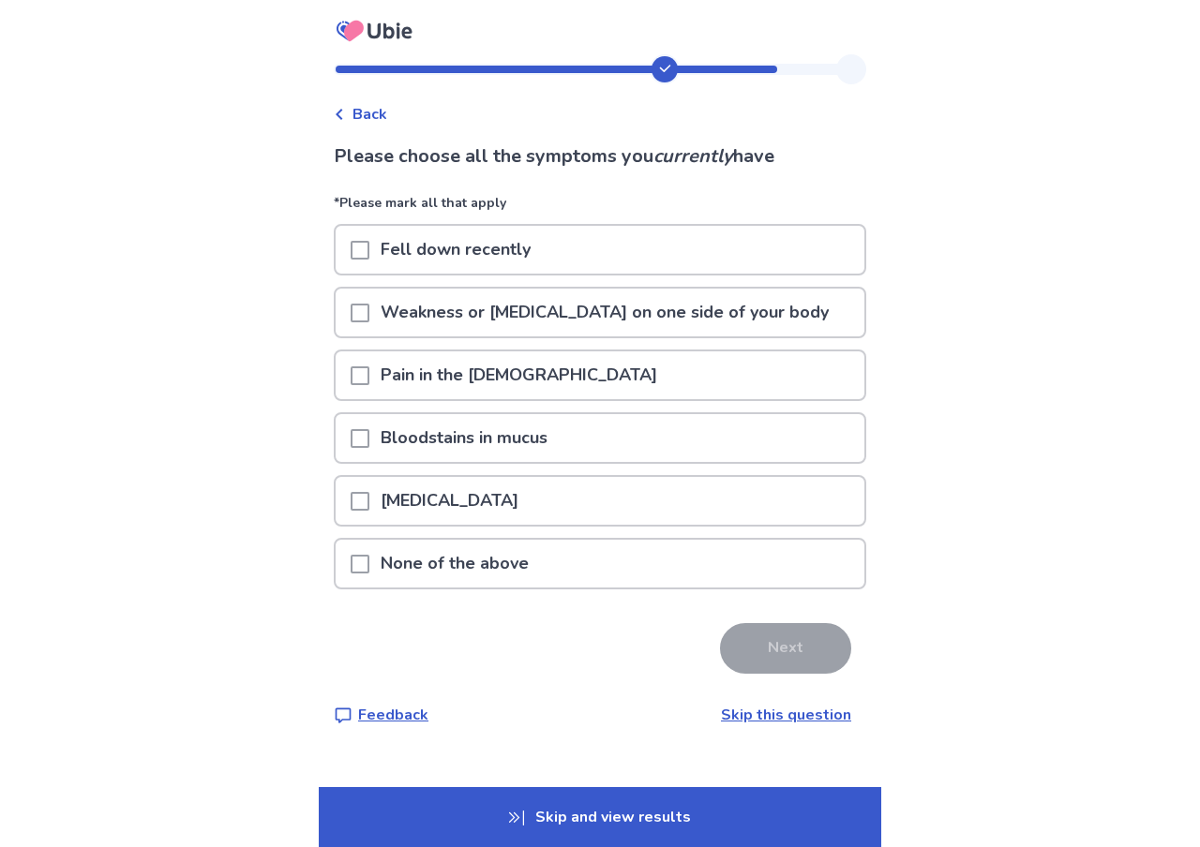
click at [414, 387] on p "Pain in the [DEMOGRAPHIC_DATA]" at bounding box center [518, 375] width 299 height 48
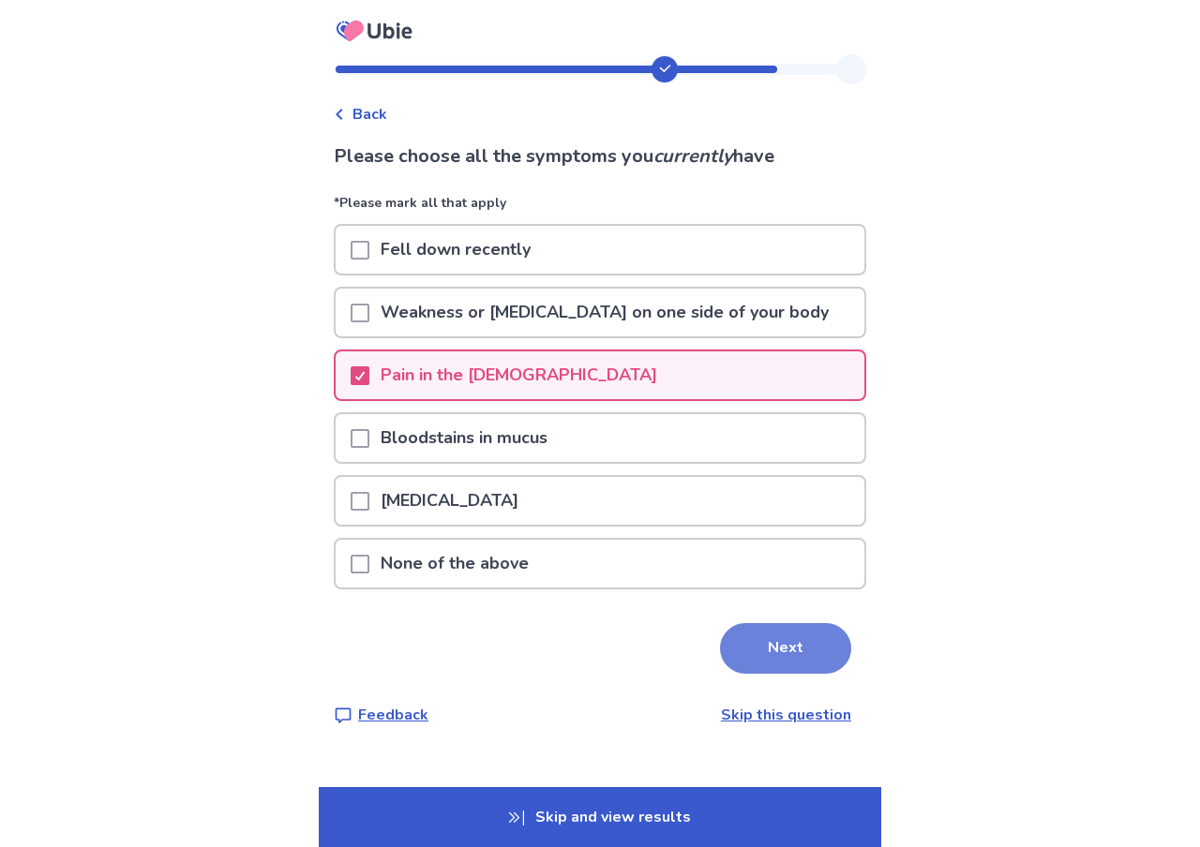
click at [788, 649] on button "Next" at bounding box center [785, 648] width 131 height 51
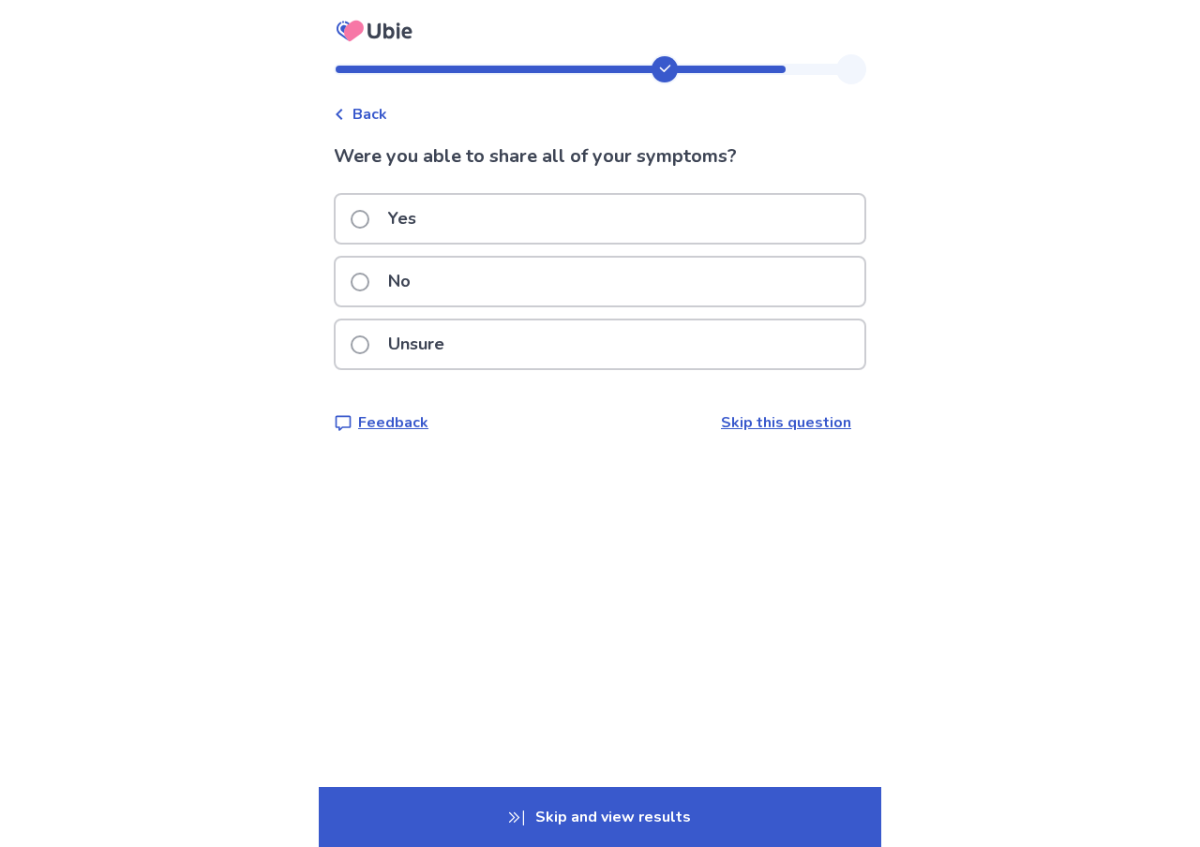
click at [554, 237] on div "Yes" at bounding box center [600, 219] width 529 height 48
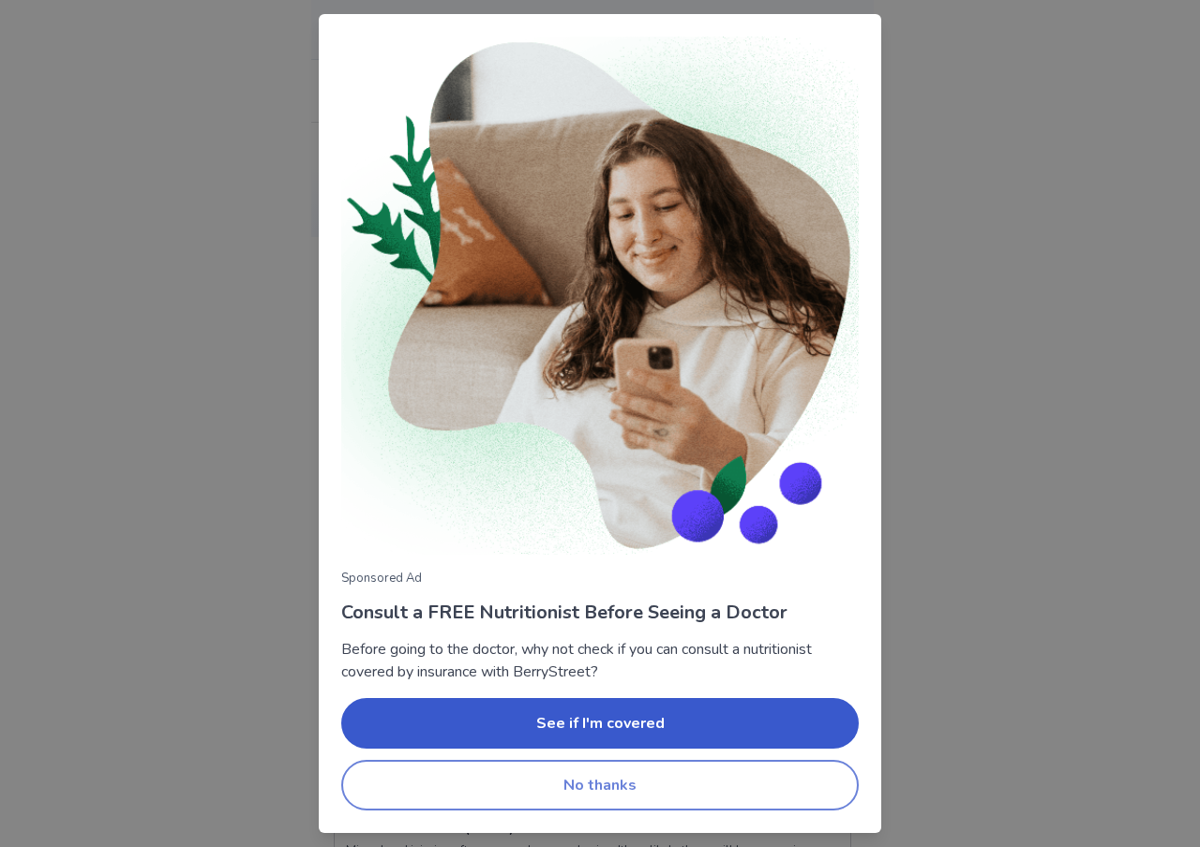
click at [633, 788] on button "No thanks" at bounding box center [599, 785] width 517 height 51
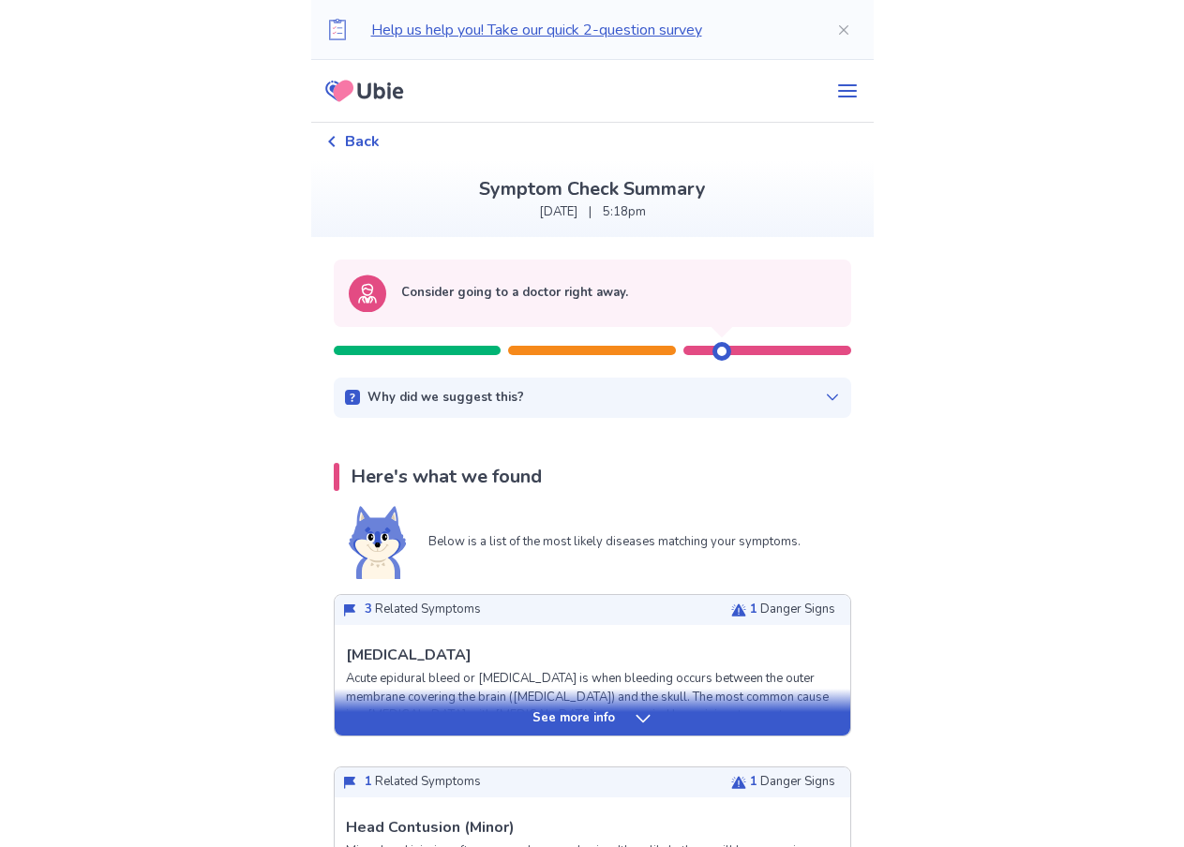
drag, startPoint x: 718, startPoint y: 351, endPoint x: 736, endPoint y: 351, distance: 17.8
click at [736, 351] on div at bounding box center [731, 344] width 19 height 34
click at [570, 346] on div at bounding box center [592, 350] width 168 height 9
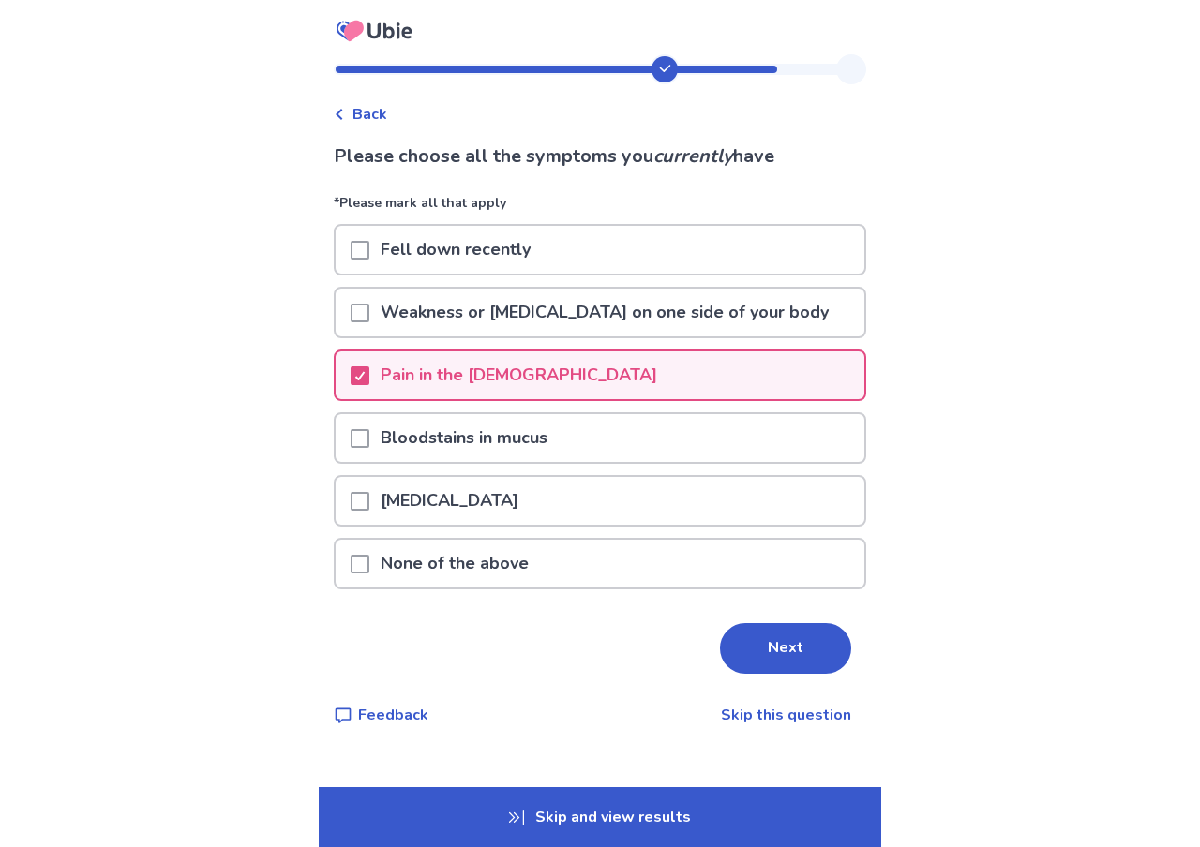
click at [355, 564] on span at bounding box center [360, 564] width 19 height 19
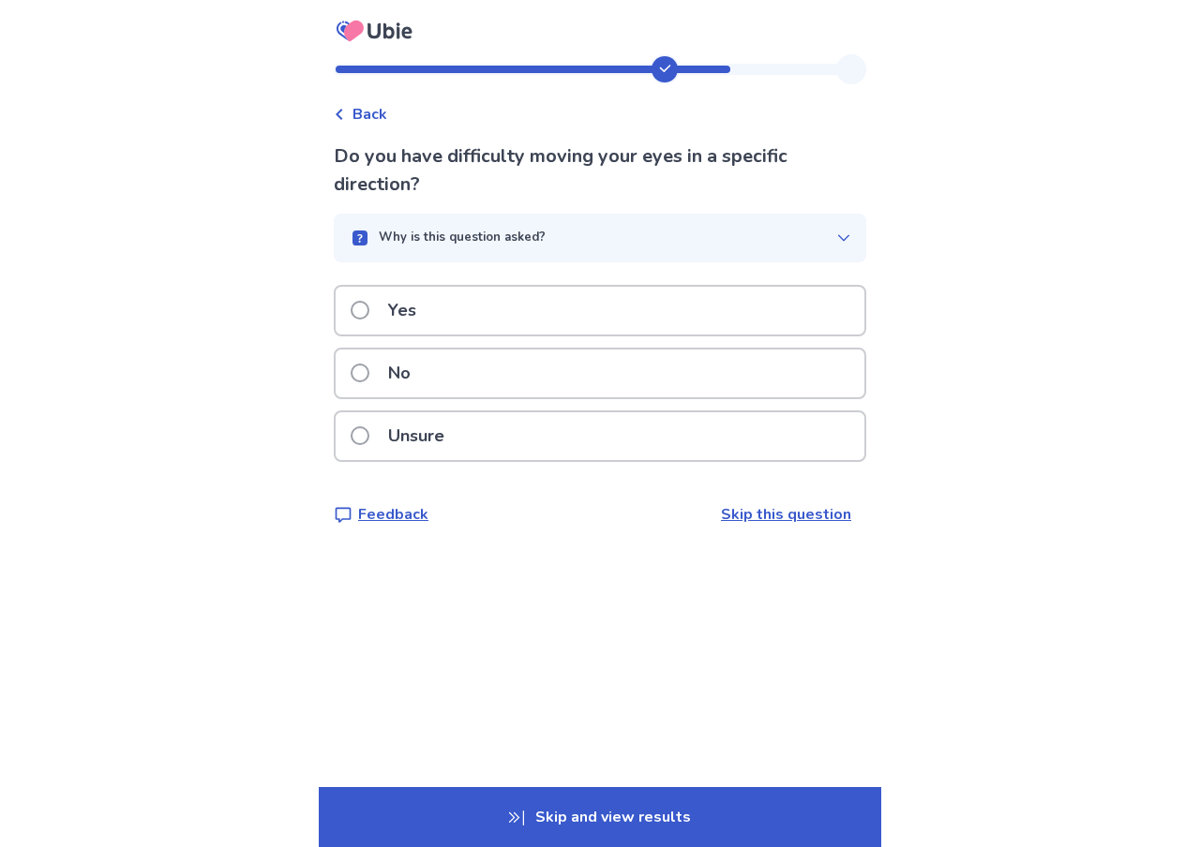
click at [340, 108] on div "Back" at bounding box center [360, 114] width 53 height 22
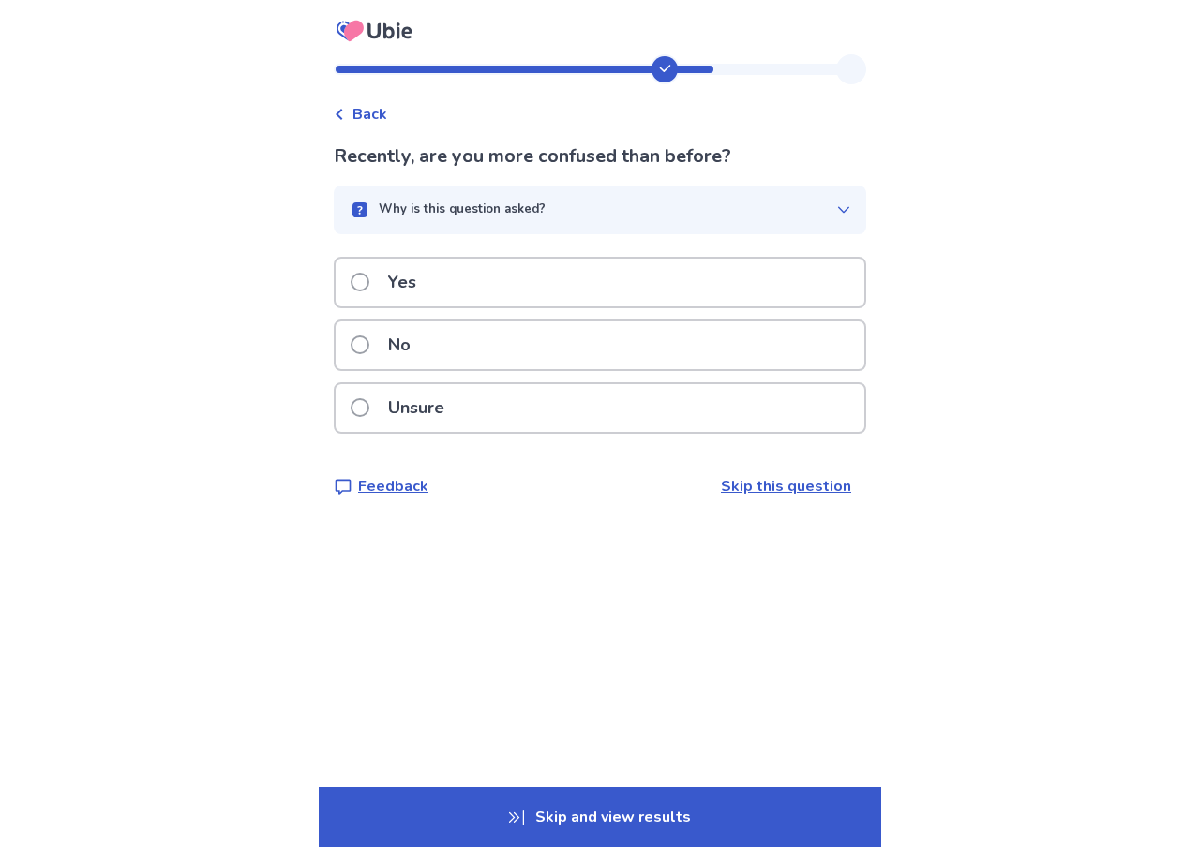
click at [598, 807] on p "Skip and view results" at bounding box center [600, 817] width 562 height 60
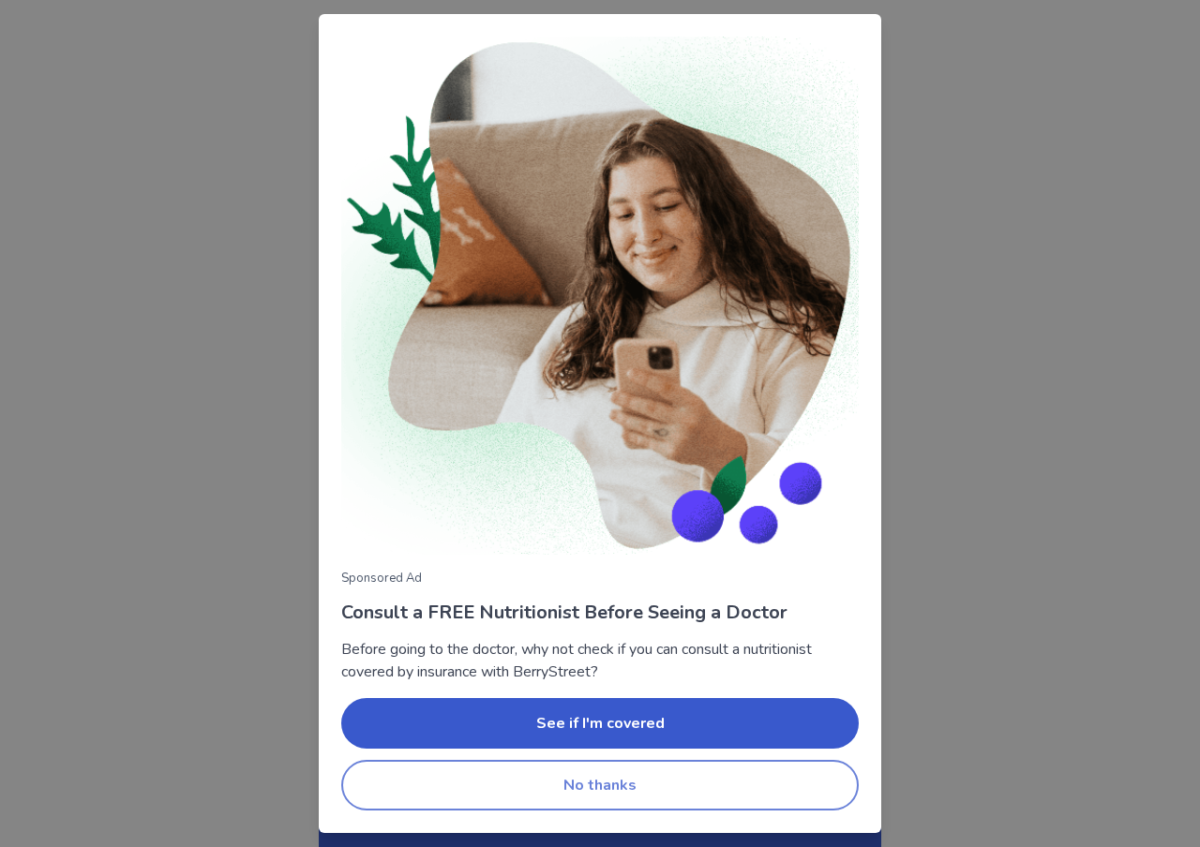
click at [598, 784] on button "No thanks" at bounding box center [599, 785] width 517 height 51
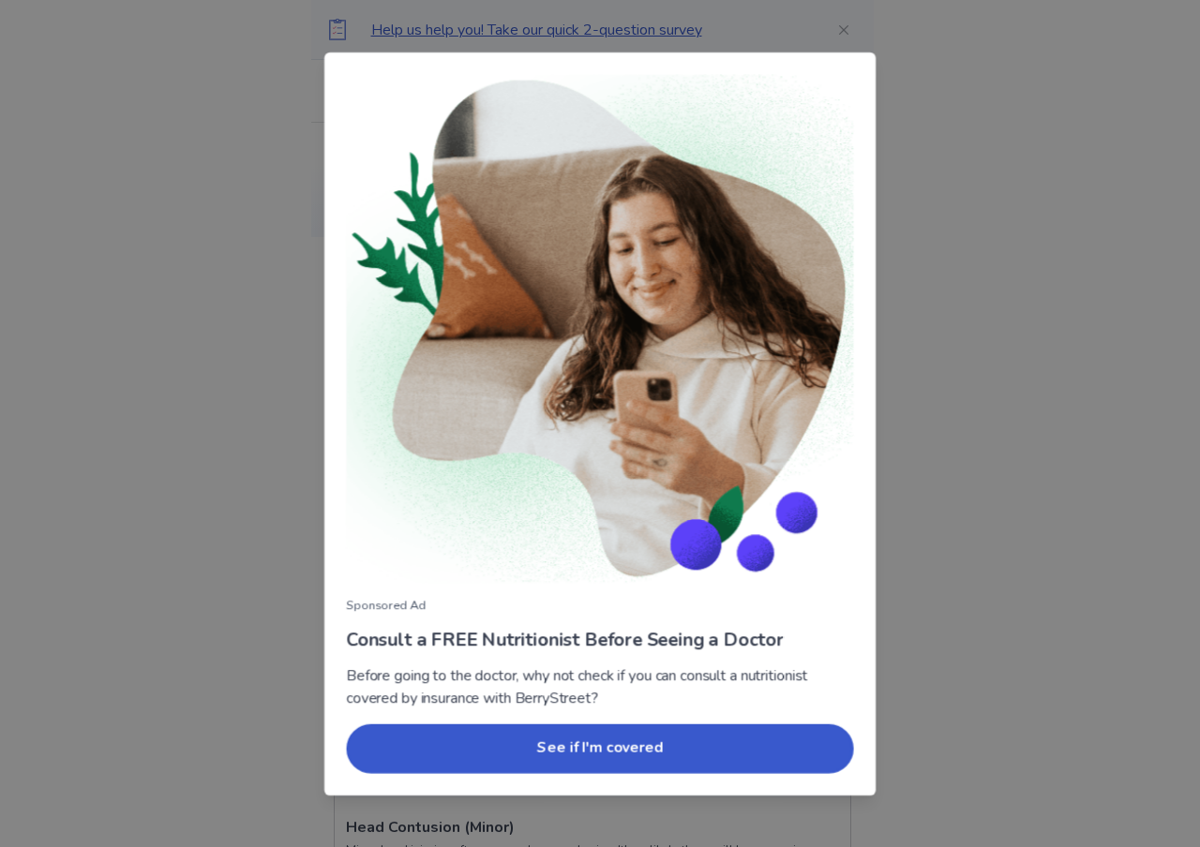
drag, startPoint x: 719, startPoint y: 353, endPoint x: 630, endPoint y: 354, distance: 89.0
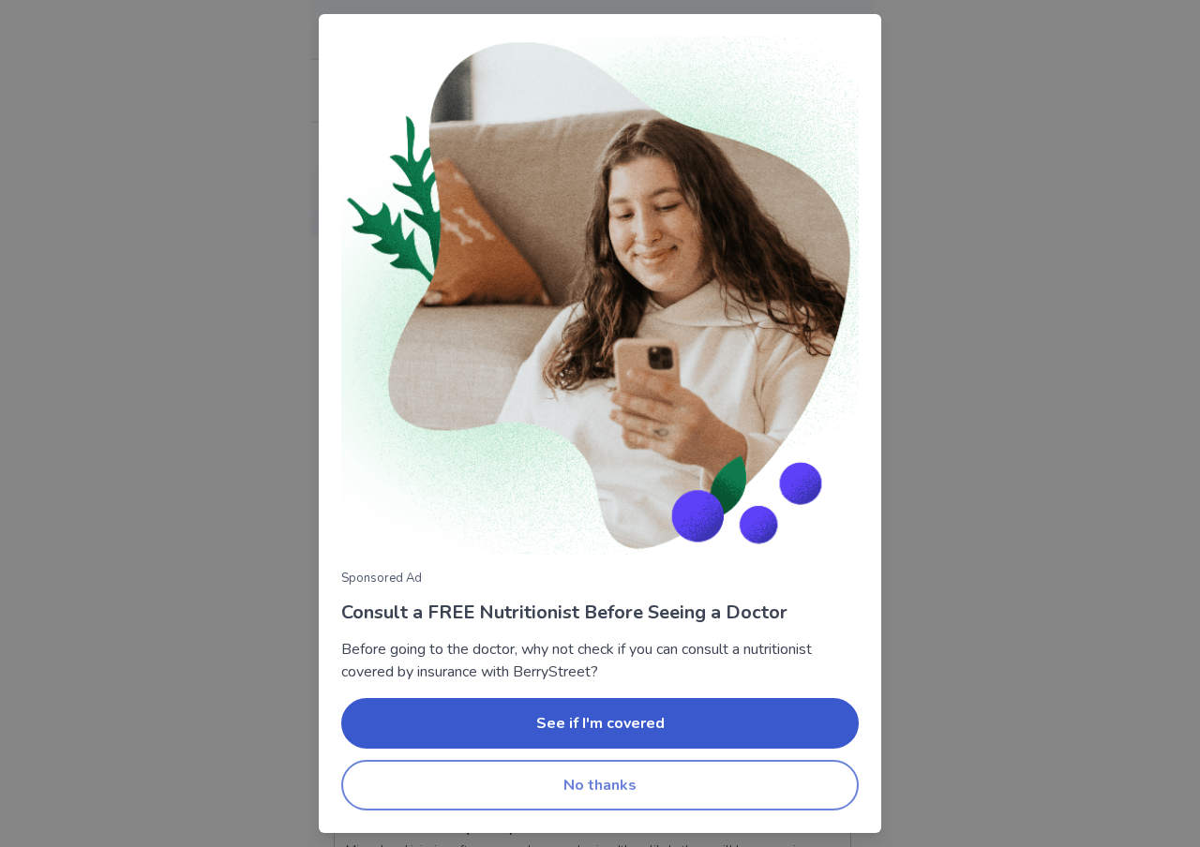
drag, startPoint x: 718, startPoint y: 794, endPoint x: 719, endPoint y: 783, distance: 11.3
click at [718, 791] on button "No thanks" at bounding box center [599, 785] width 517 height 51
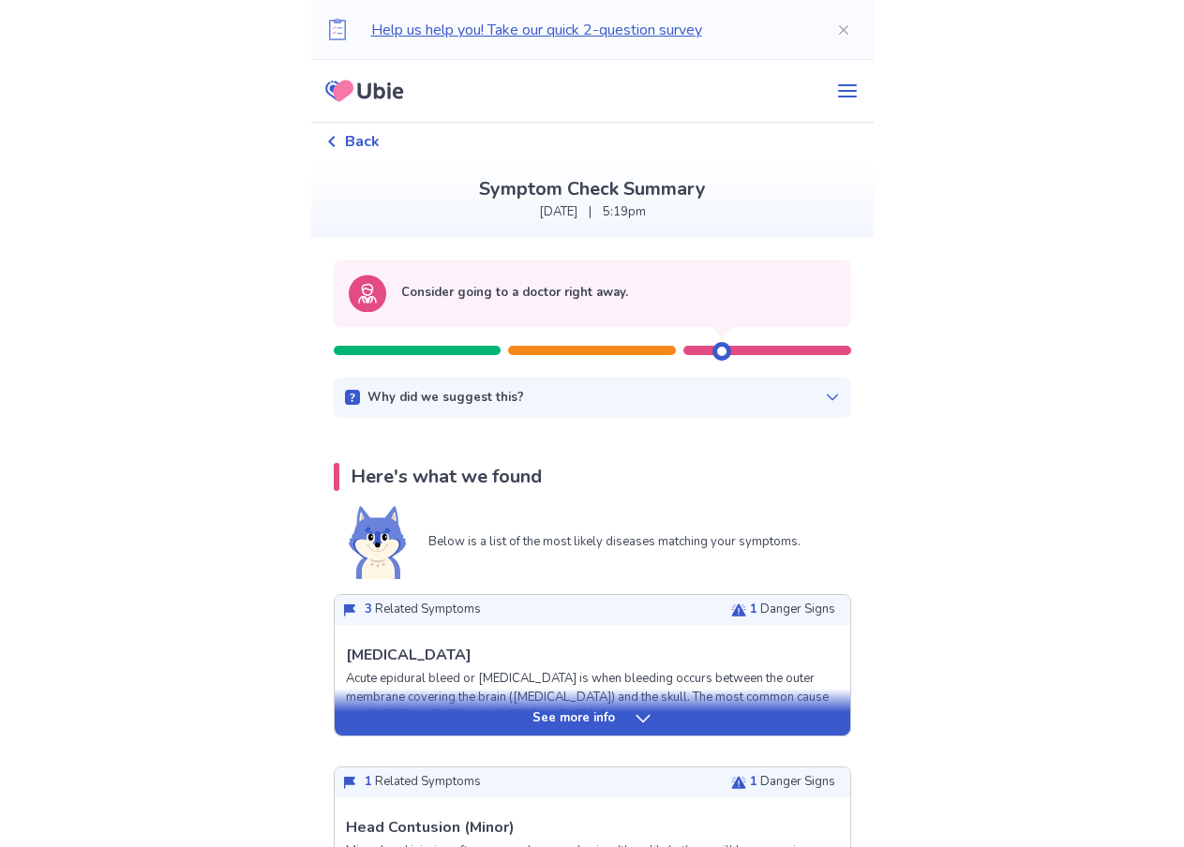
click at [622, 718] on div "See more info" at bounding box center [592, 718] width 515 height 19
